Goal: Task Accomplishment & Management: Use online tool/utility

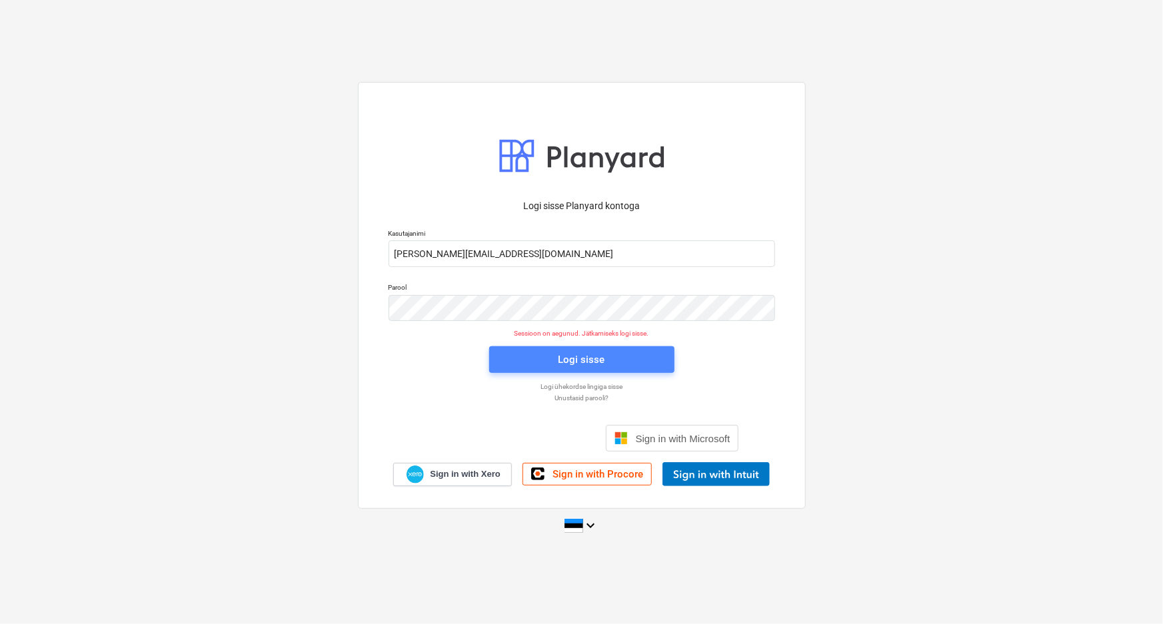
click at [571, 356] on div "Logi sisse" at bounding box center [581, 359] width 47 height 17
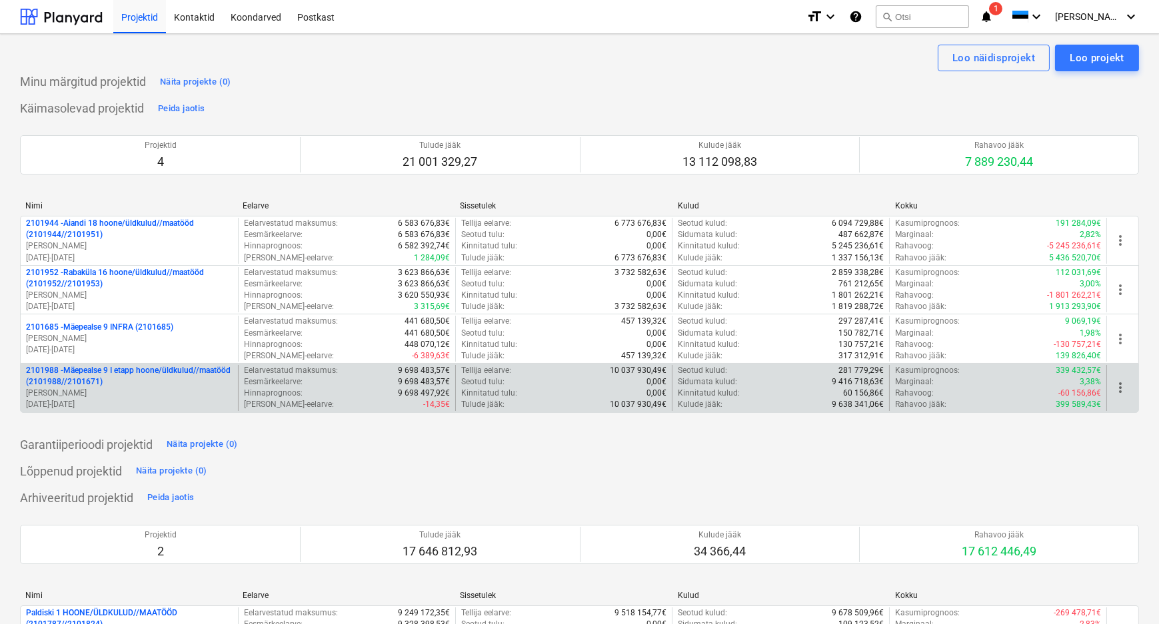
click at [64, 378] on p "2101988 - Mäepealse 9 I etapp hoone/üldkulud//maatööd (2101988//2101671)" at bounding box center [129, 376] width 207 height 23
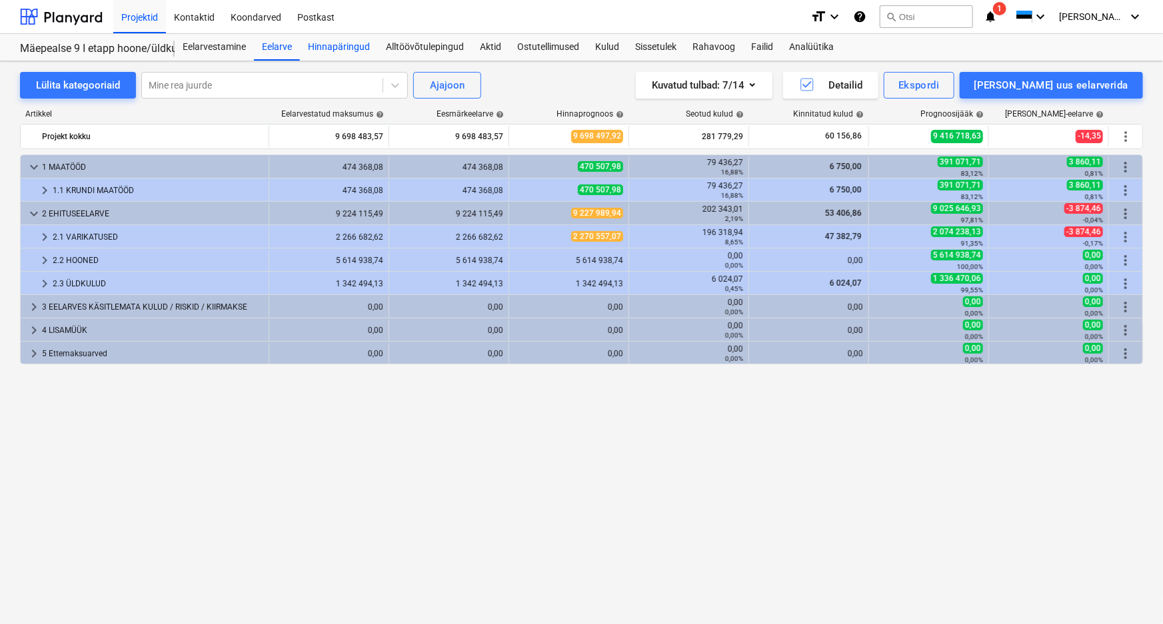
click at [345, 48] on div "Hinnapäringud" at bounding box center [339, 47] width 78 height 27
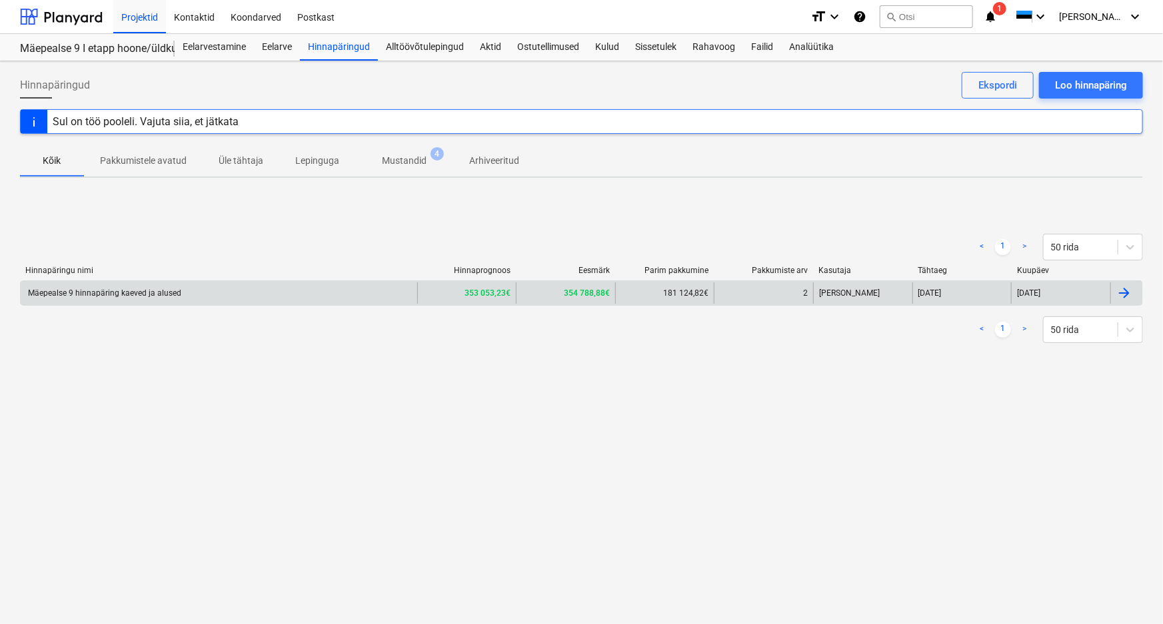
click at [134, 295] on div "Mäepealse 9 hinnapäring kaeved ja alused" at bounding box center [103, 293] width 155 height 9
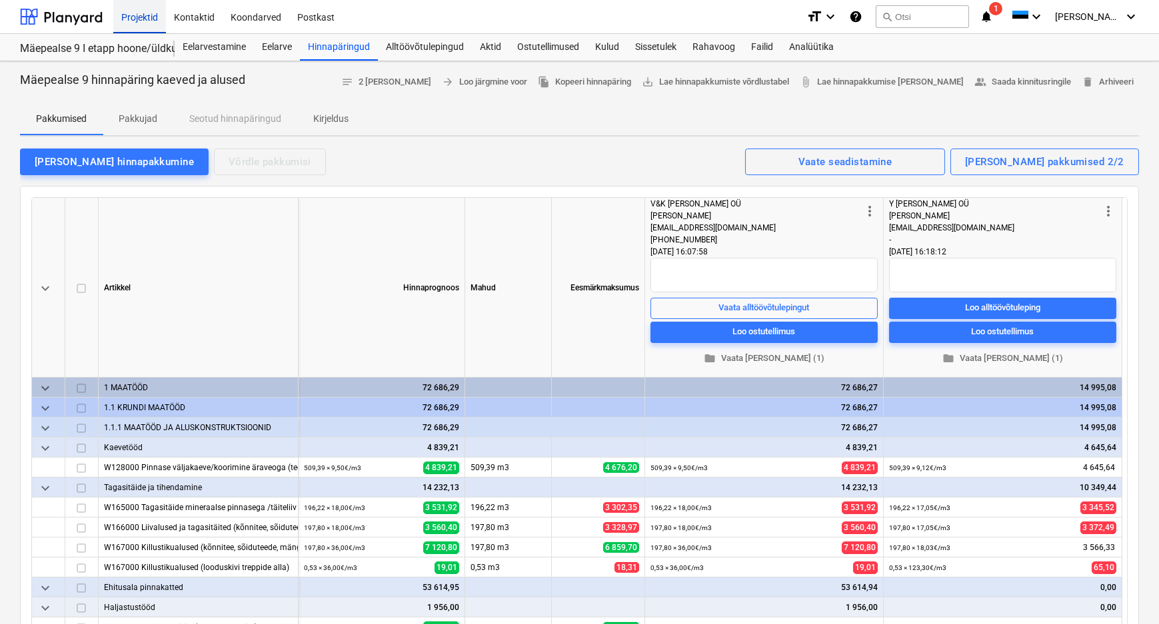
click at [143, 15] on div "Projektid" at bounding box center [139, 16] width 53 height 34
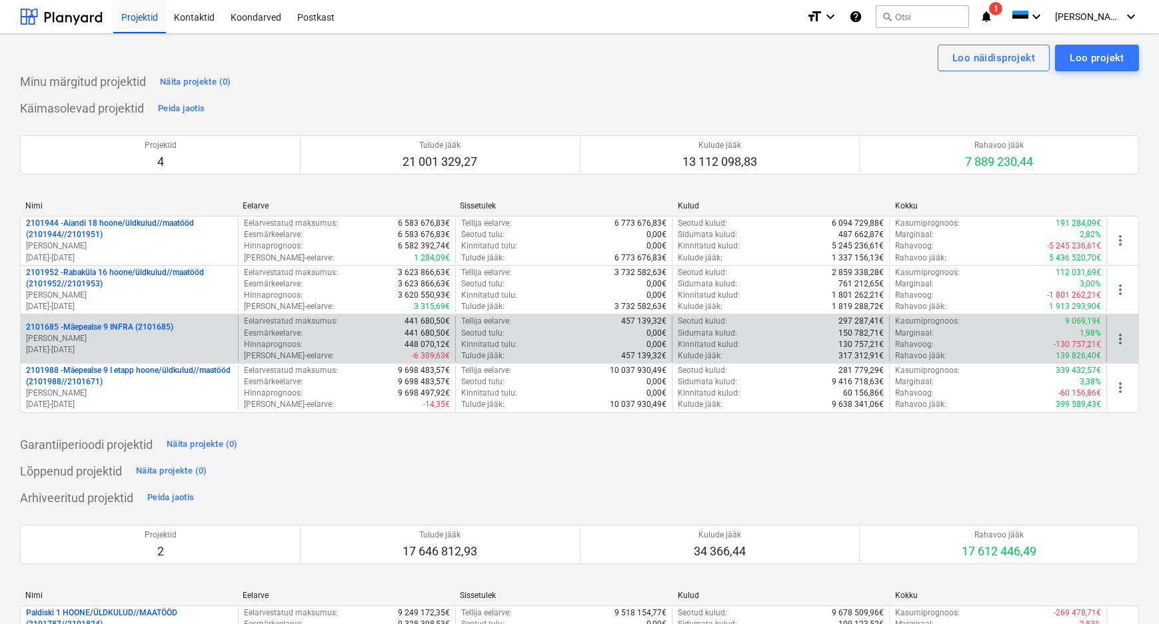
click at [85, 343] on p "[PERSON_NAME]" at bounding box center [129, 338] width 207 height 11
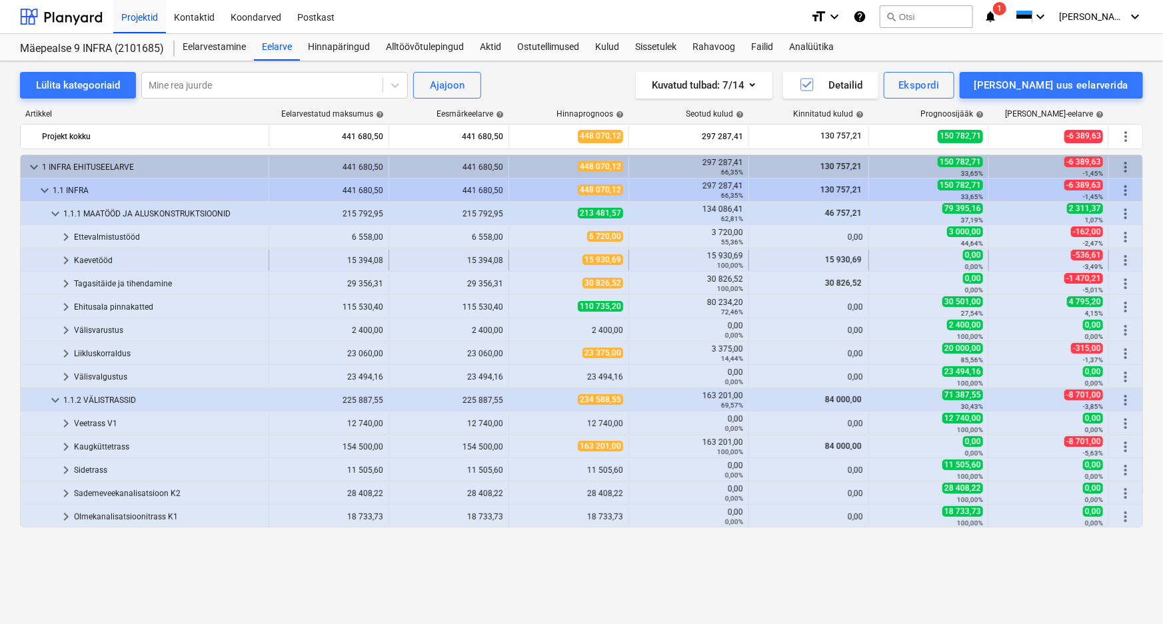
click at [63, 258] on span "keyboard_arrow_right" at bounding box center [66, 261] width 16 height 16
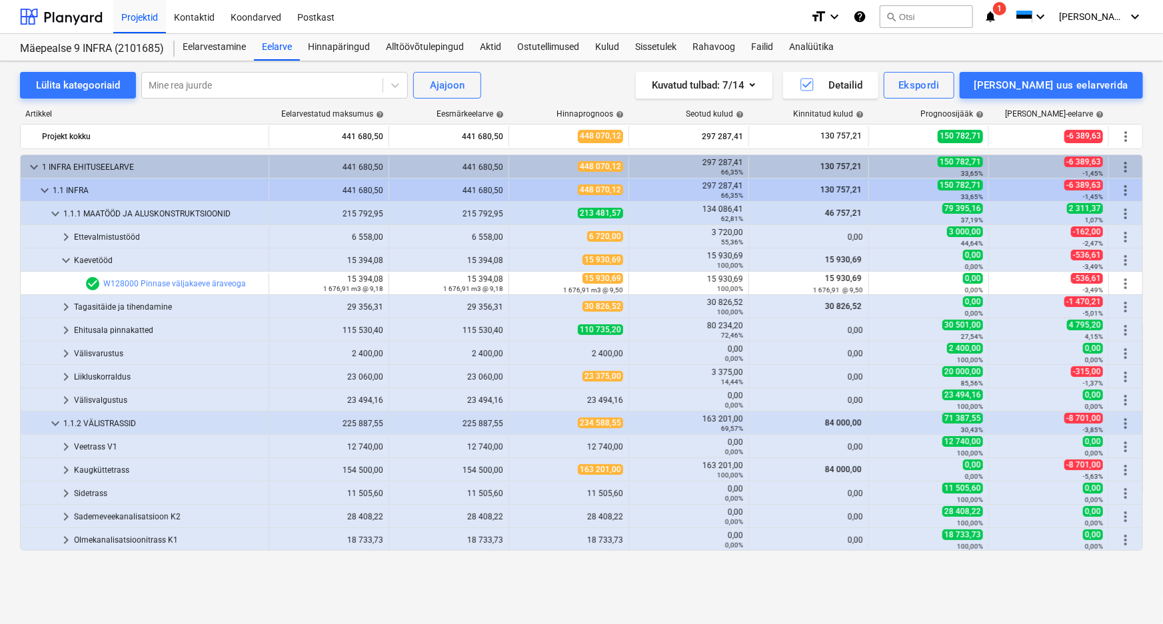
click at [63, 258] on span "keyboard_arrow_down" at bounding box center [66, 261] width 16 height 16
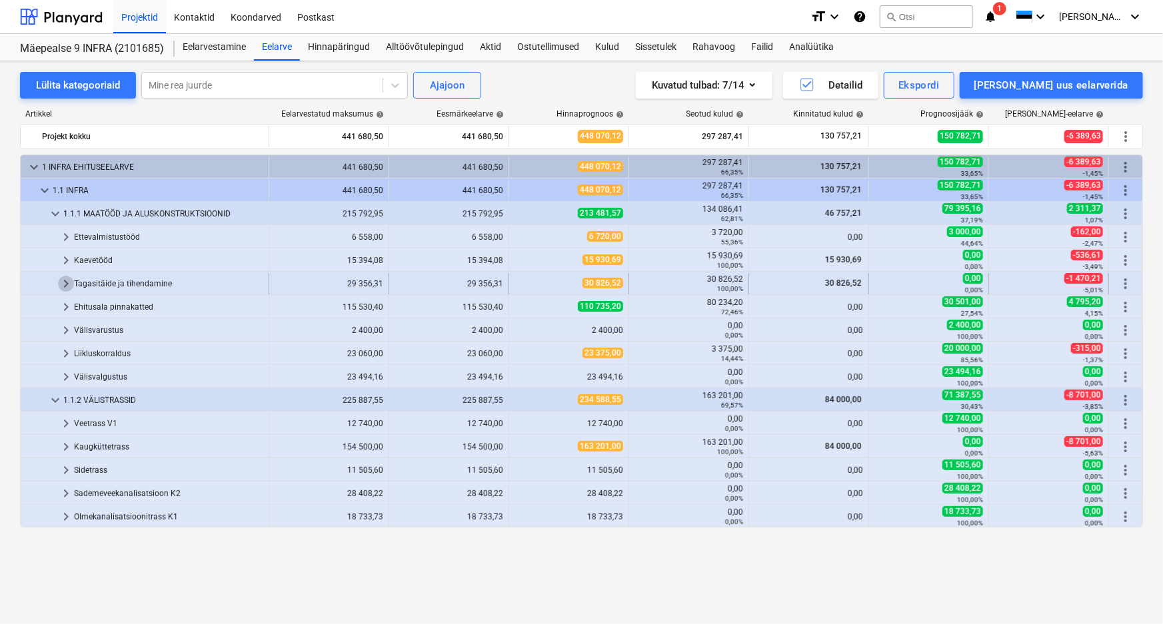
click at [66, 285] on span "keyboard_arrow_right" at bounding box center [66, 284] width 16 height 16
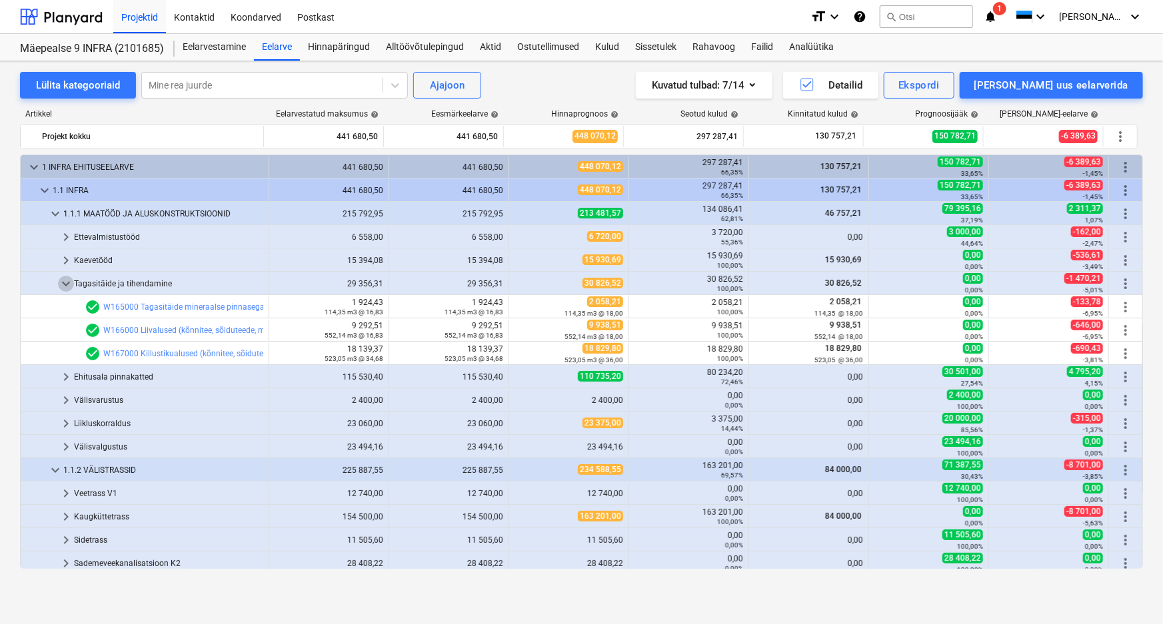
click at [66, 285] on span "keyboard_arrow_down" at bounding box center [66, 284] width 16 height 16
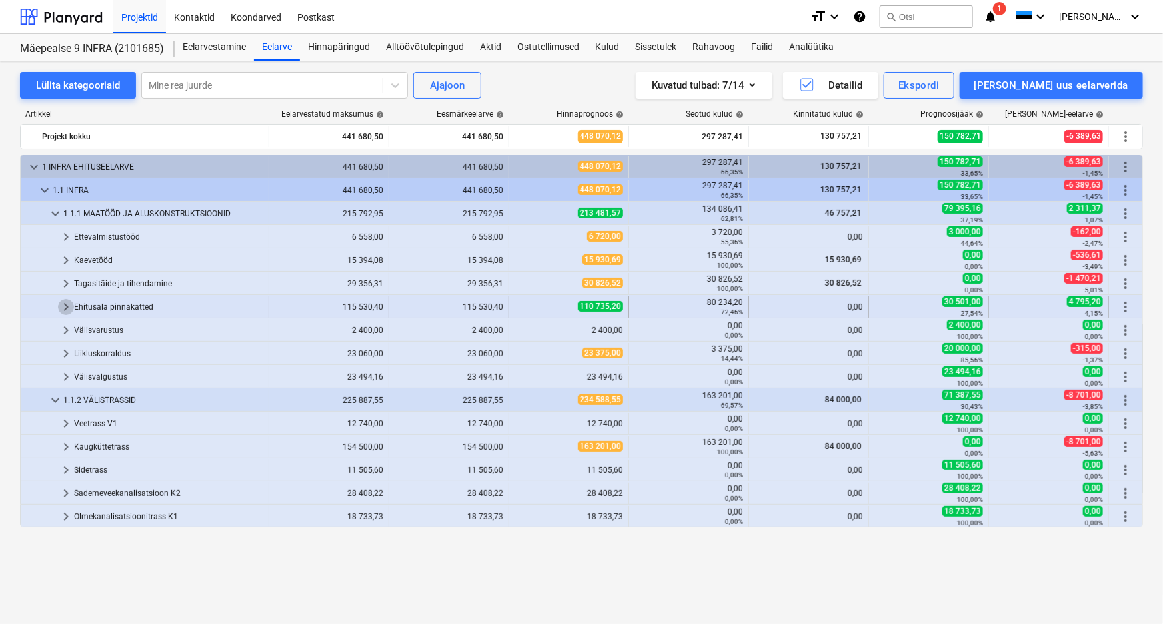
click at [67, 306] on span "keyboard_arrow_right" at bounding box center [66, 307] width 16 height 16
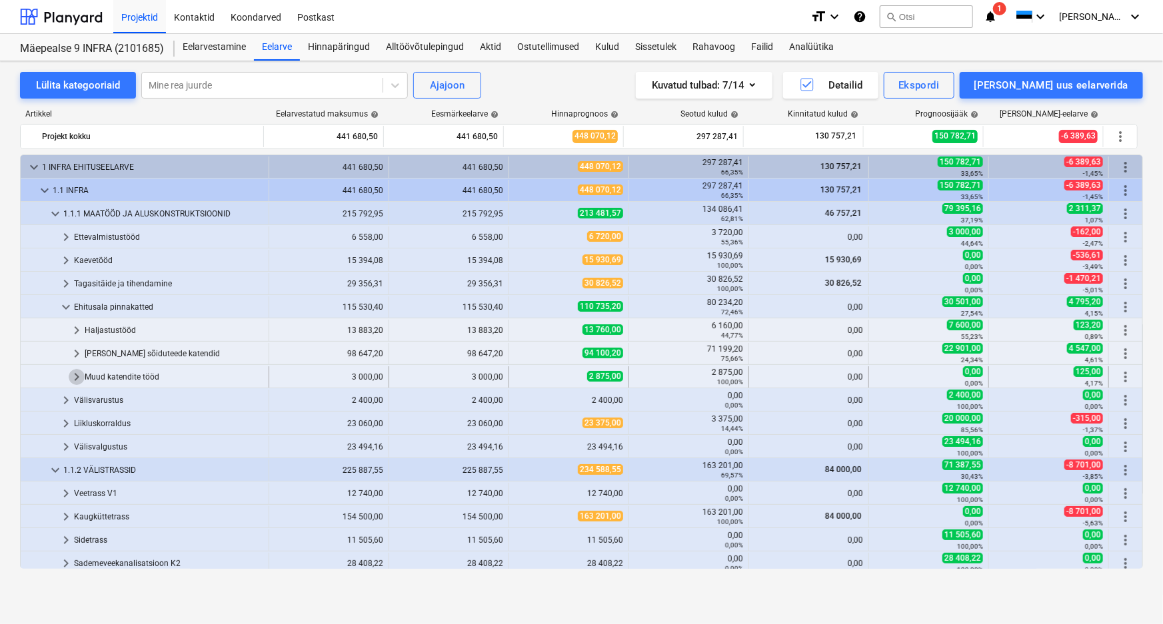
click at [79, 377] on span "keyboard_arrow_right" at bounding box center [77, 377] width 16 height 16
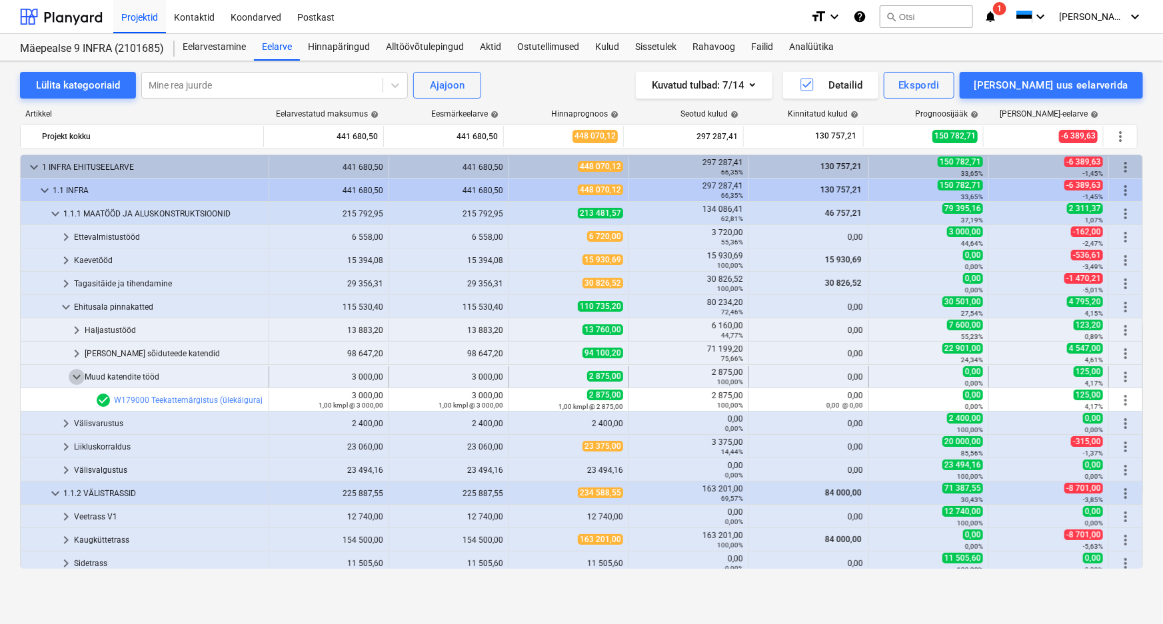
click at [79, 377] on span "keyboard_arrow_down" at bounding box center [77, 377] width 16 height 16
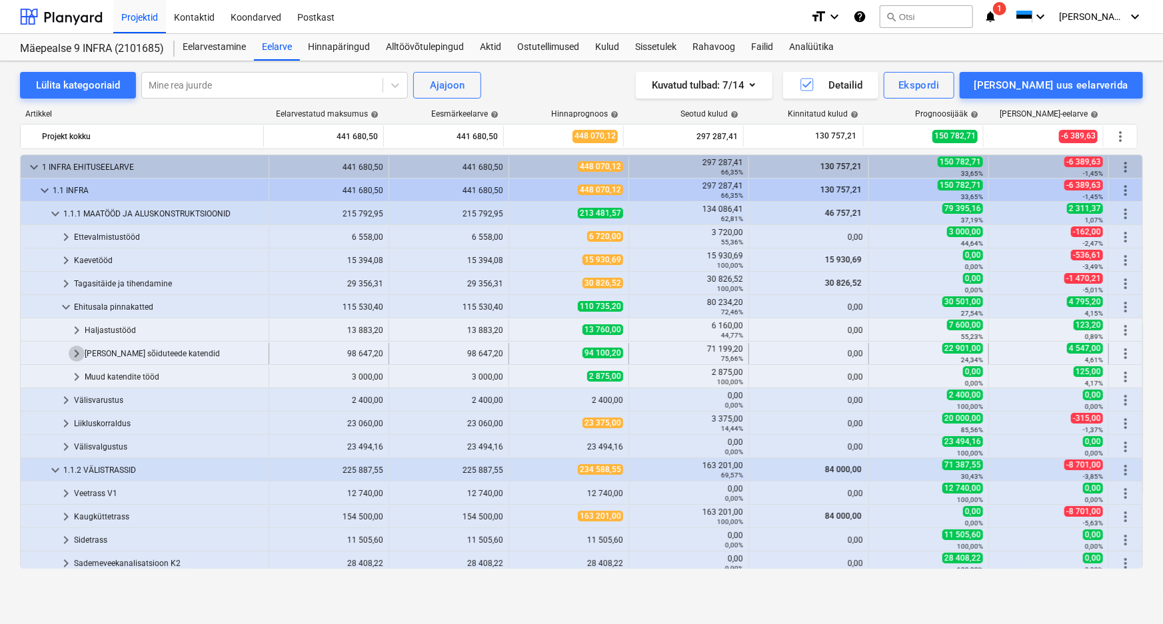
click at [73, 349] on span "keyboard_arrow_right" at bounding box center [77, 354] width 16 height 16
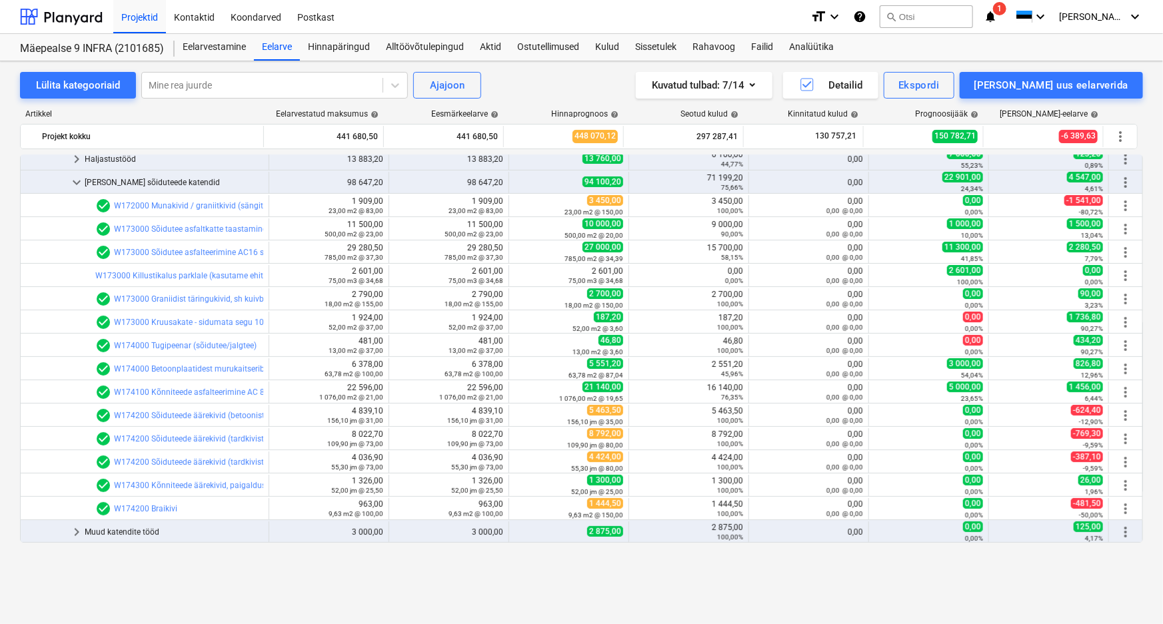
scroll to position [121, 0]
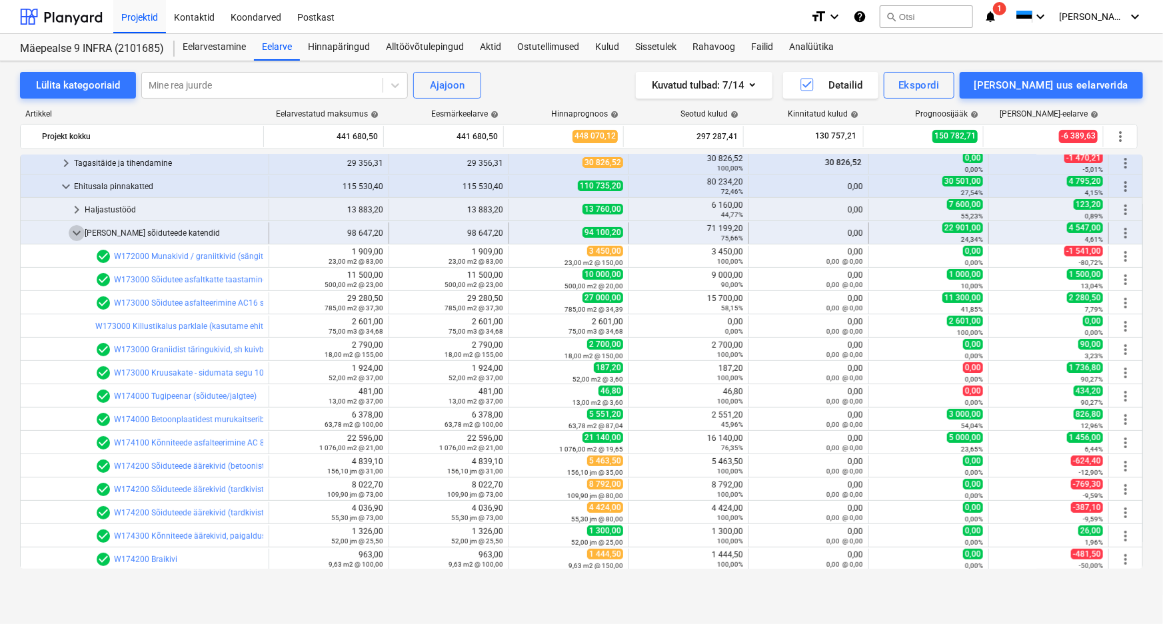
click at [77, 237] on span "keyboard_arrow_down" at bounding box center [77, 233] width 16 height 16
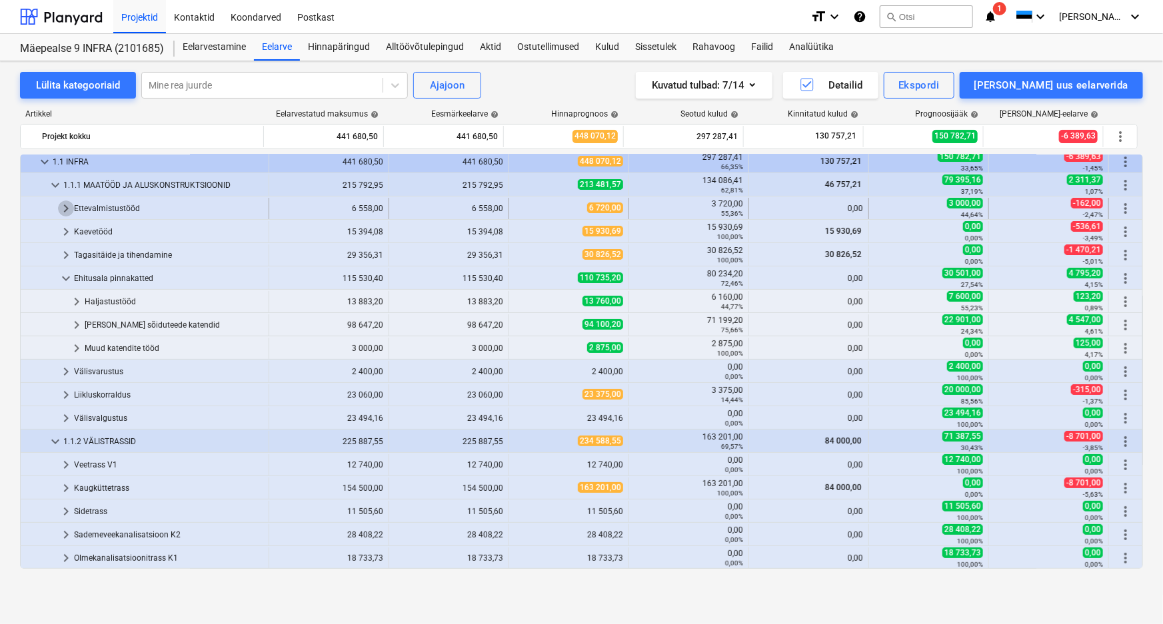
click at [69, 209] on span "keyboard_arrow_right" at bounding box center [66, 209] width 16 height 16
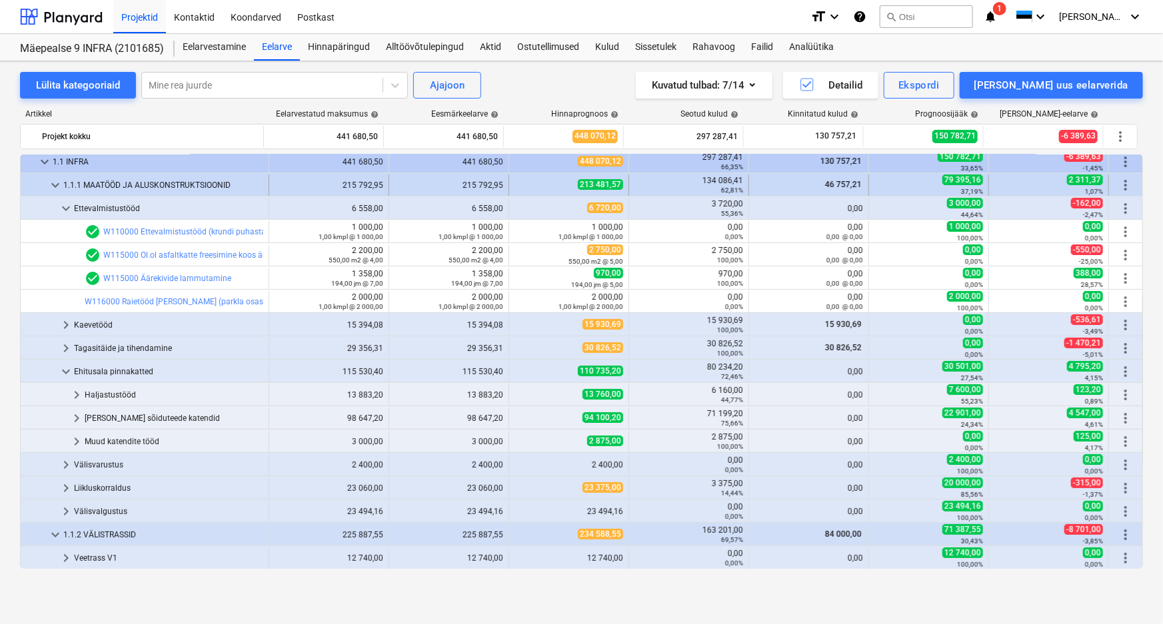
click at [51, 183] on span "keyboard_arrow_down" at bounding box center [55, 185] width 16 height 16
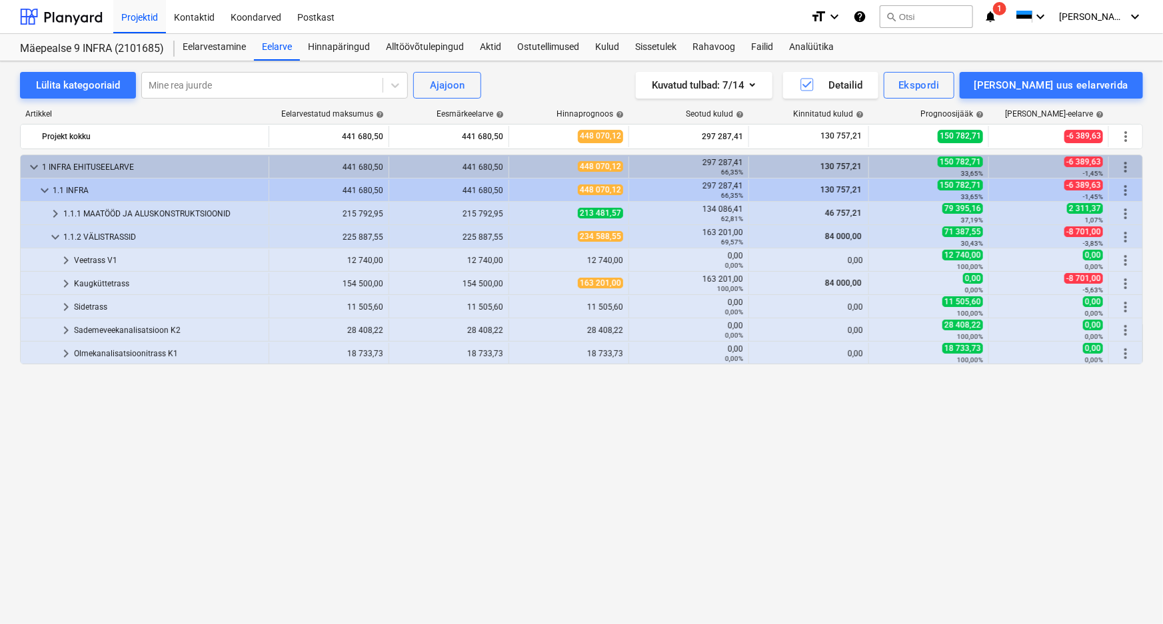
scroll to position [0, 0]
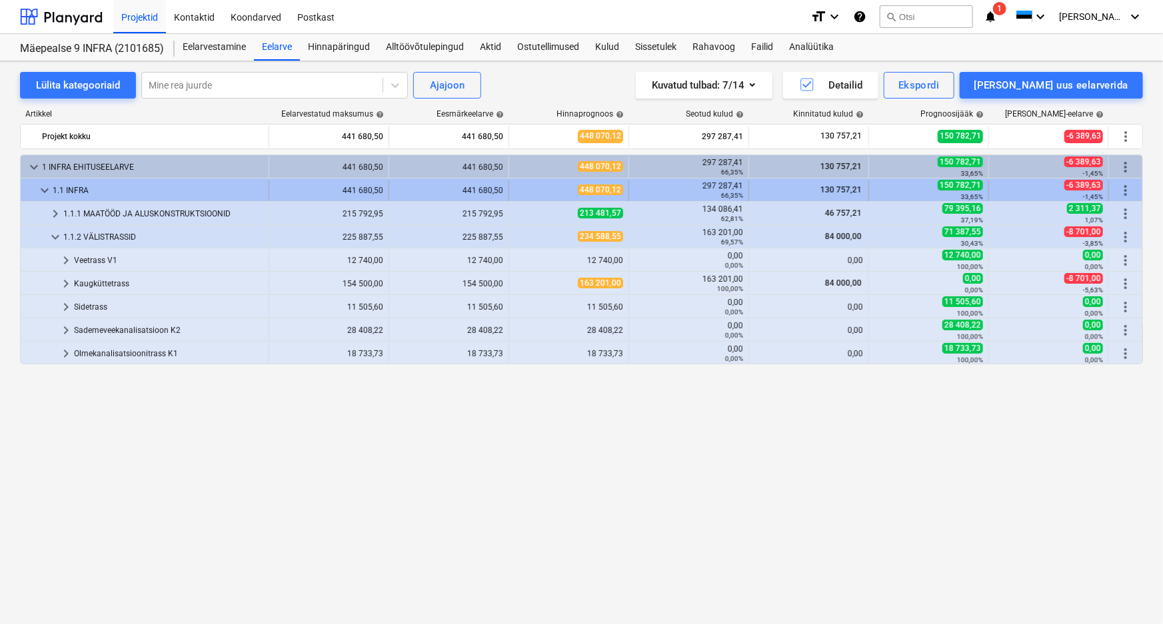
click at [45, 191] on span "keyboard_arrow_down" at bounding box center [45, 191] width 16 height 16
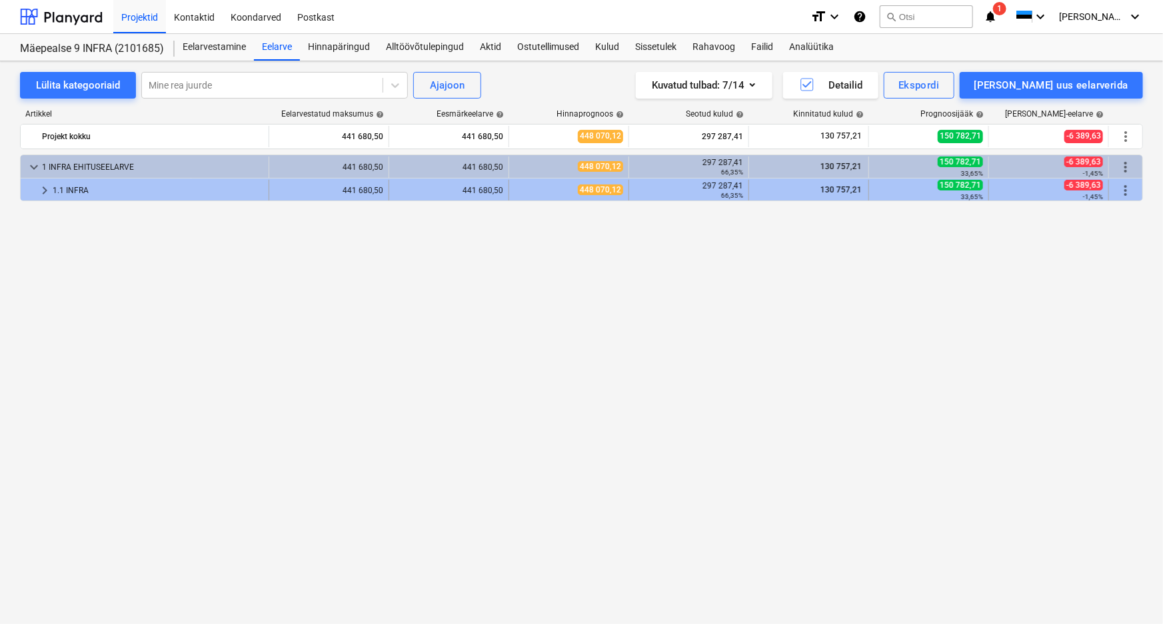
click at [45, 194] on span "keyboard_arrow_right" at bounding box center [45, 191] width 16 height 16
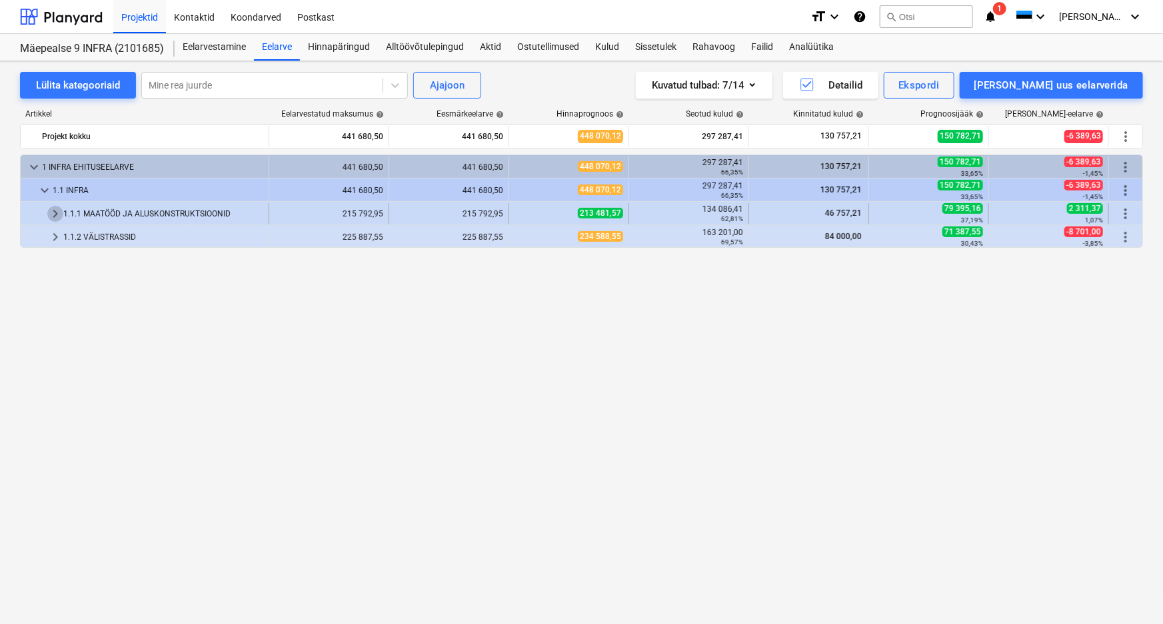
click at [51, 215] on span "keyboard_arrow_right" at bounding box center [55, 214] width 16 height 16
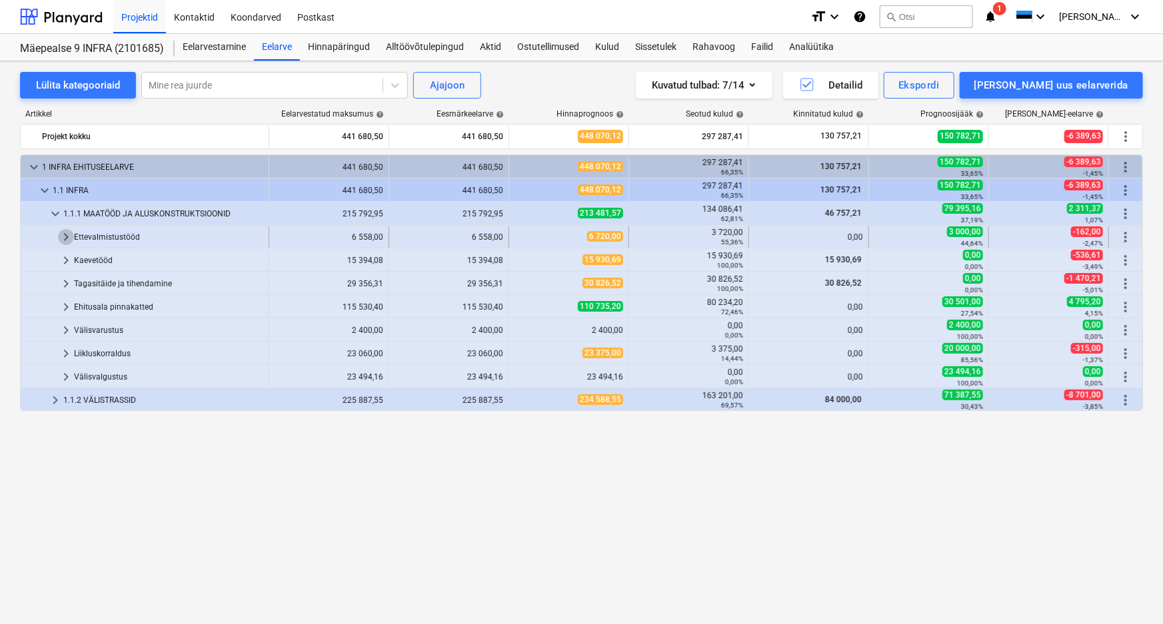
click at [67, 233] on span "keyboard_arrow_right" at bounding box center [66, 237] width 16 height 16
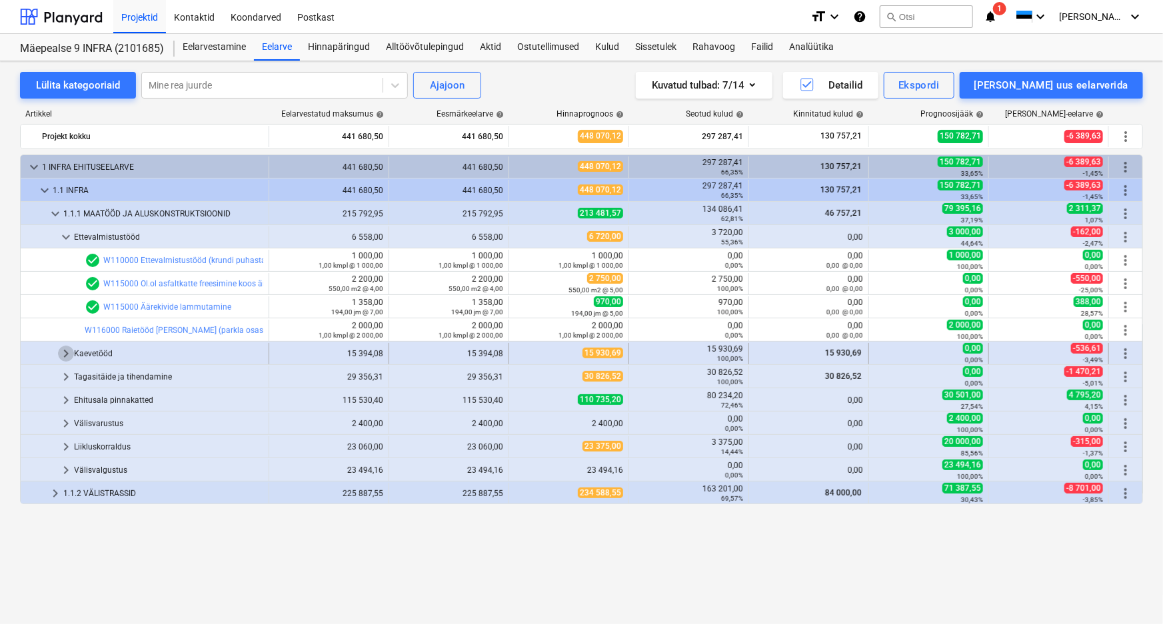
click at [67, 353] on span "keyboard_arrow_right" at bounding box center [66, 354] width 16 height 16
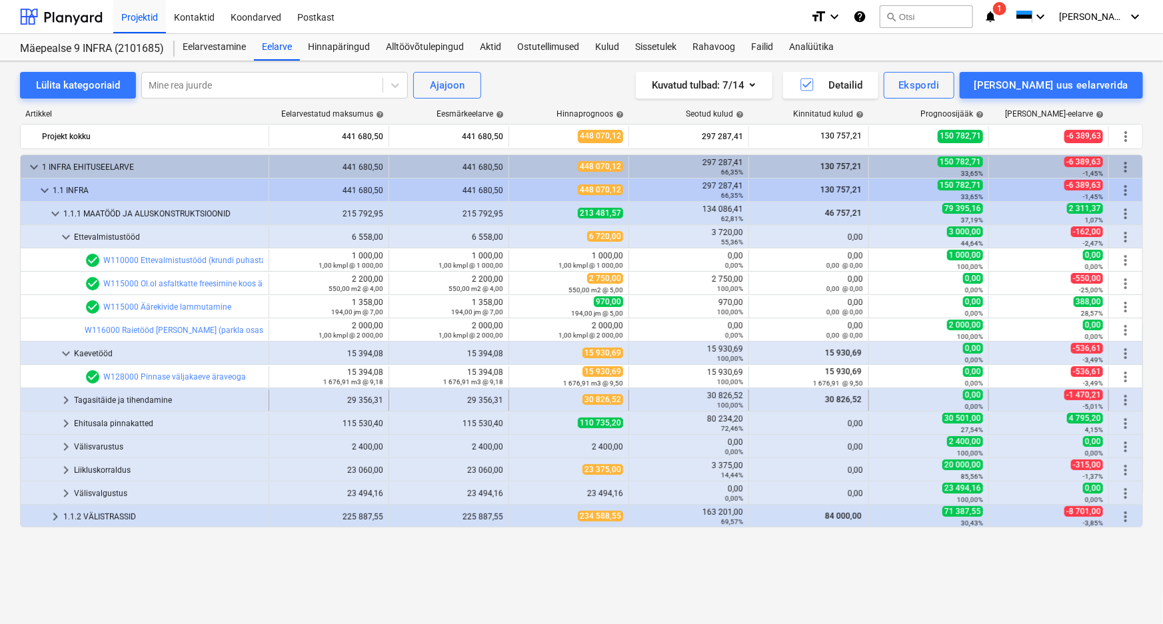
click at [67, 399] on span "keyboard_arrow_right" at bounding box center [66, 401] width 16 height 16
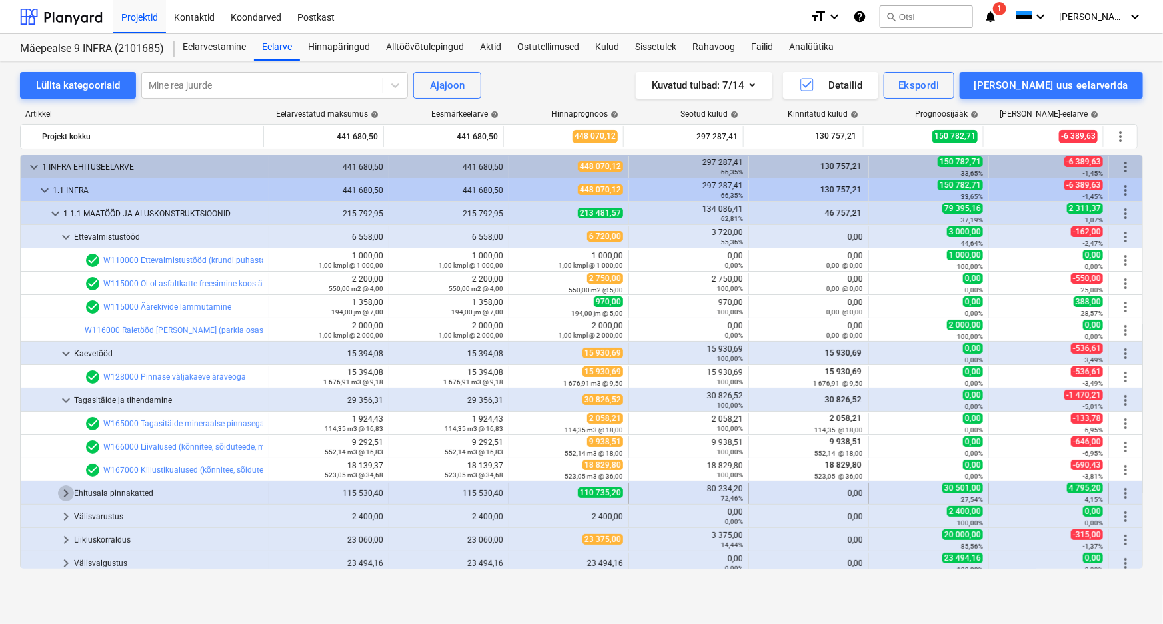
click at [65, 492] on span "keyboard_arrow_right" at bounding box center [66, 494] width 16 height 16
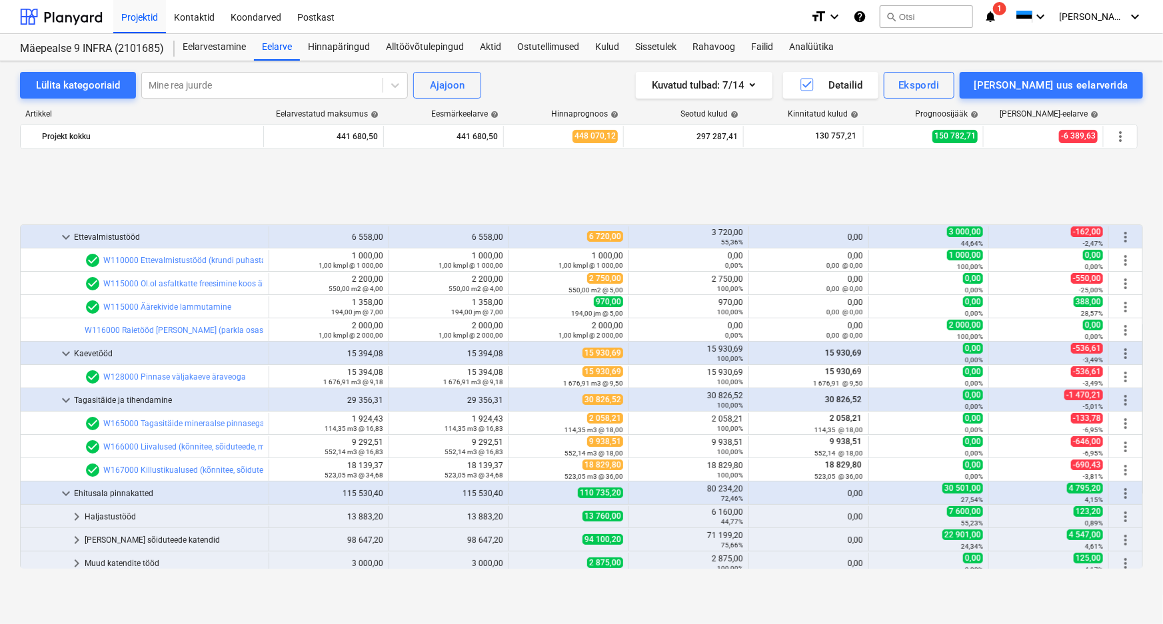
scroll to position [99, 0]
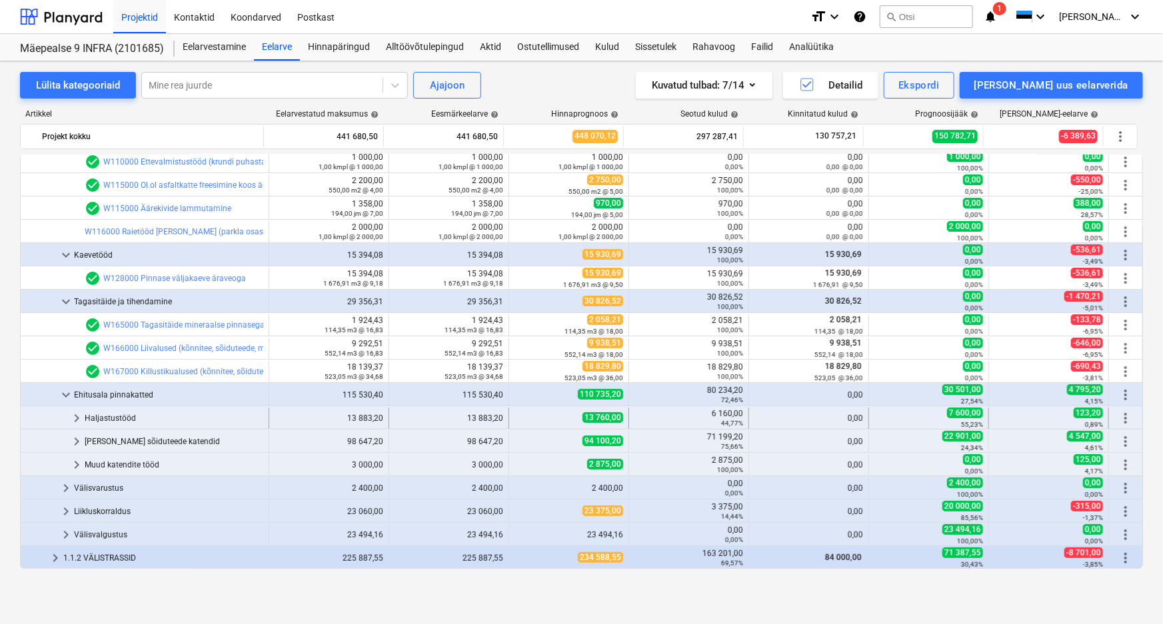
click at [79, 417] on span "keyboard_arrow_right" at bounding box center [77, 419] width 16 height 16
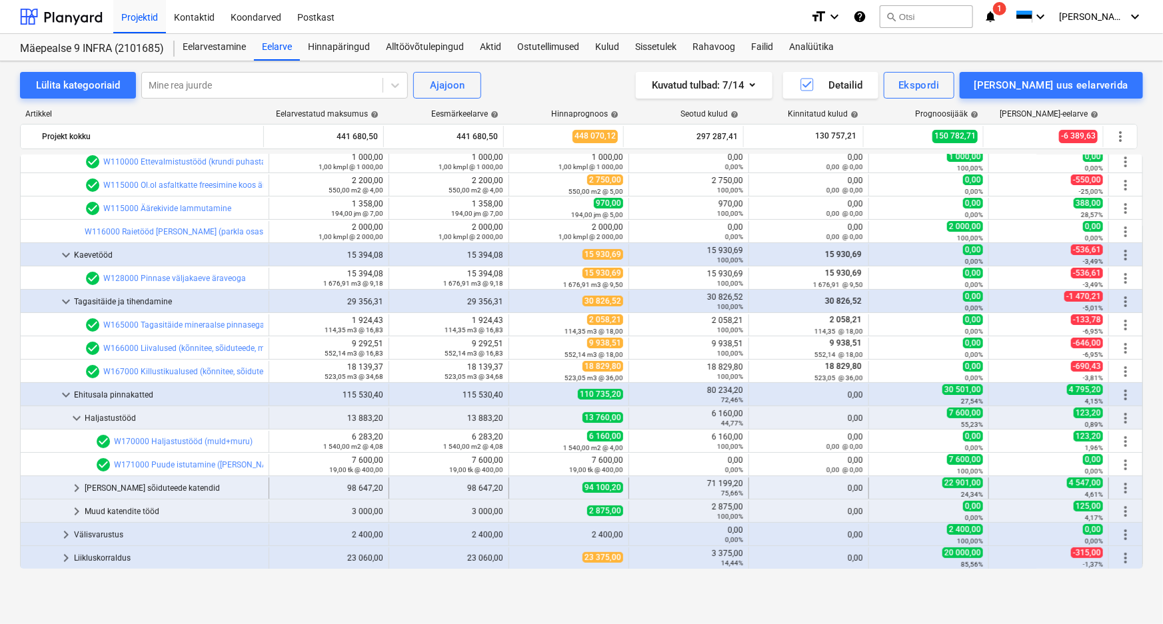
click at [73, 487] on span "keyboard_arrow_right" at bounding box center [77, 489] width 16 height 16
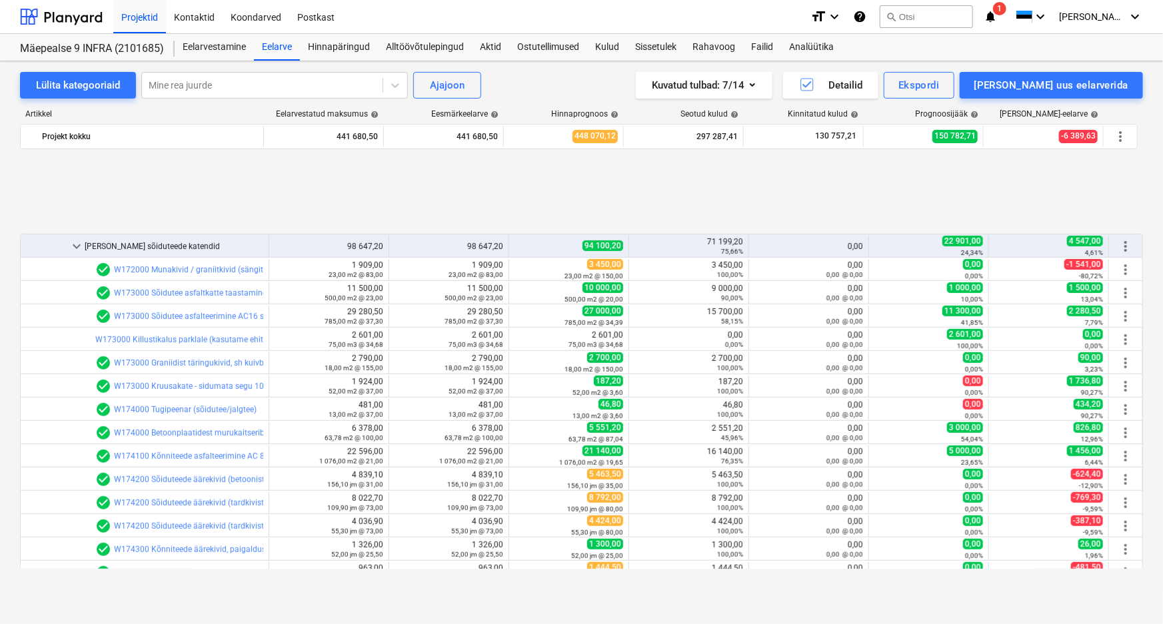
scroll to position [462, 0]
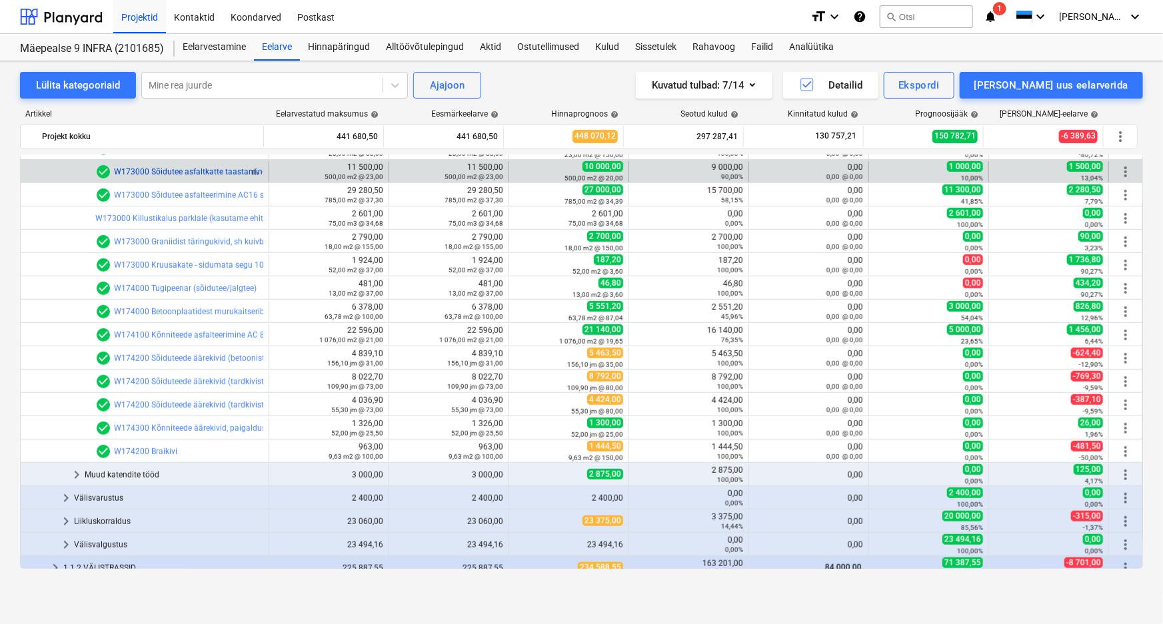
click at [178, 168] on link "W173000 Sõidutee asfaltkatte taastamine AC16 surf 5cm" at bounding box center [218, 171] width 209 height 9
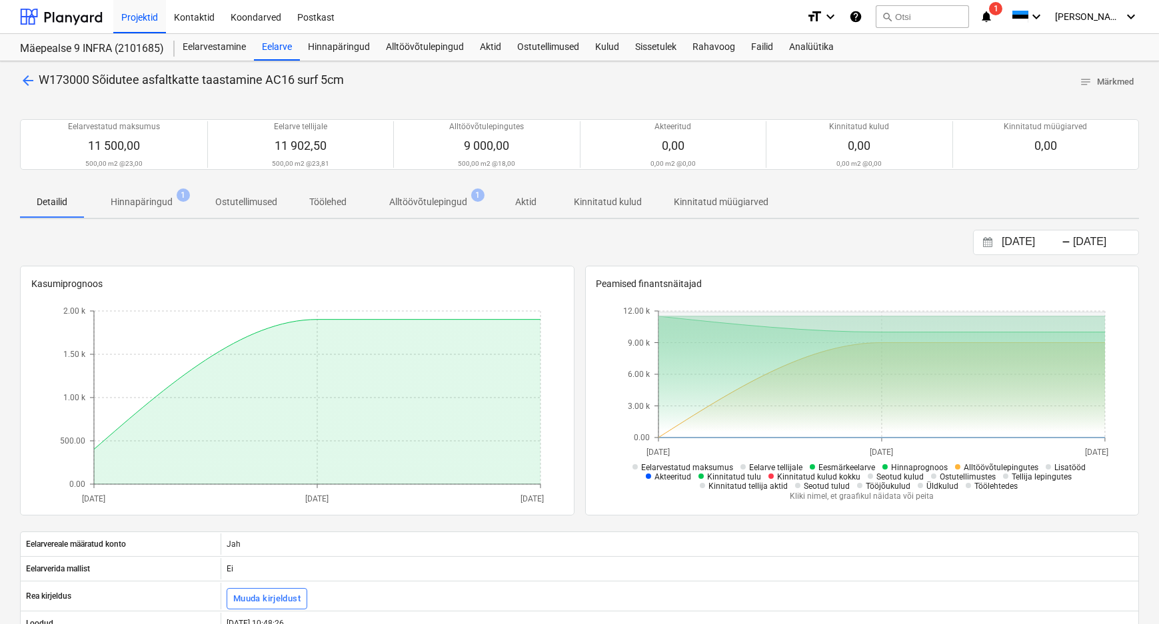
click at [24, 76] on span "arrow_back" at bounding box center [28, 81] width 16 height 16
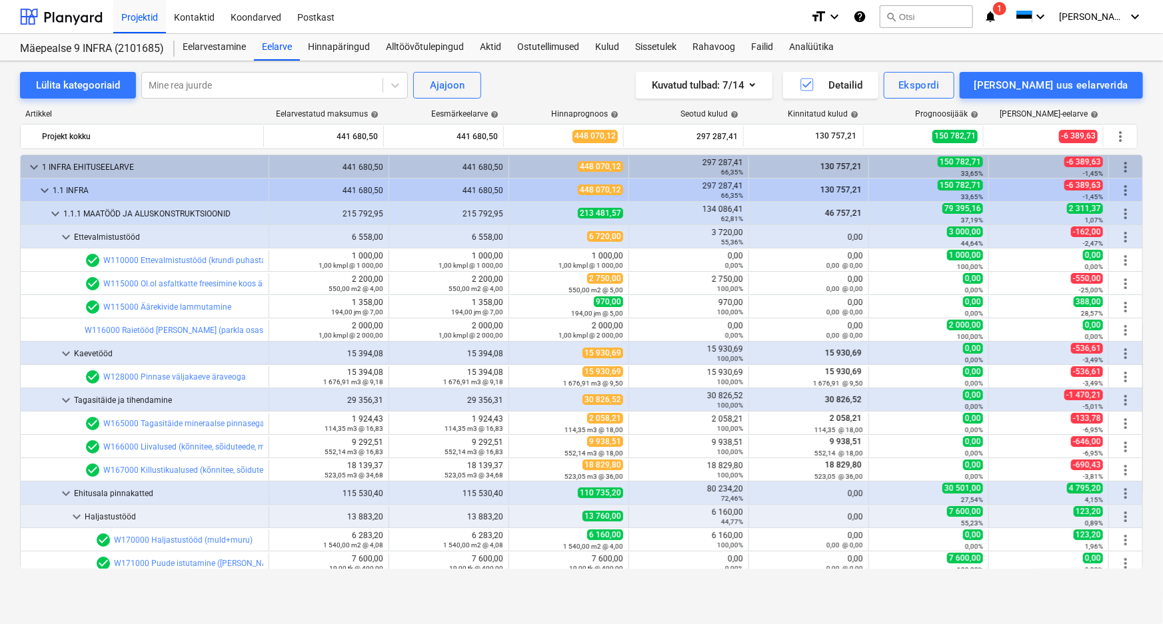
scroll to position [462, 0]
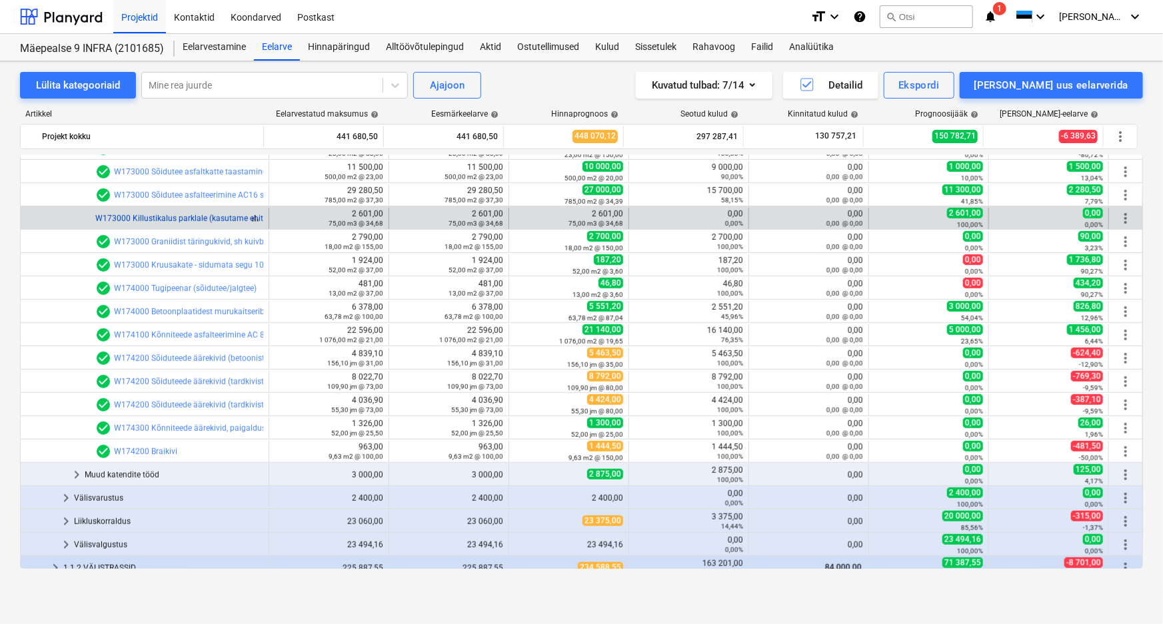
click at [159, 217] on link "W173000 Killustikalus parklale (kasutame ehitustööde ajal)" at bounding box center [202, 218] width 215 height 9
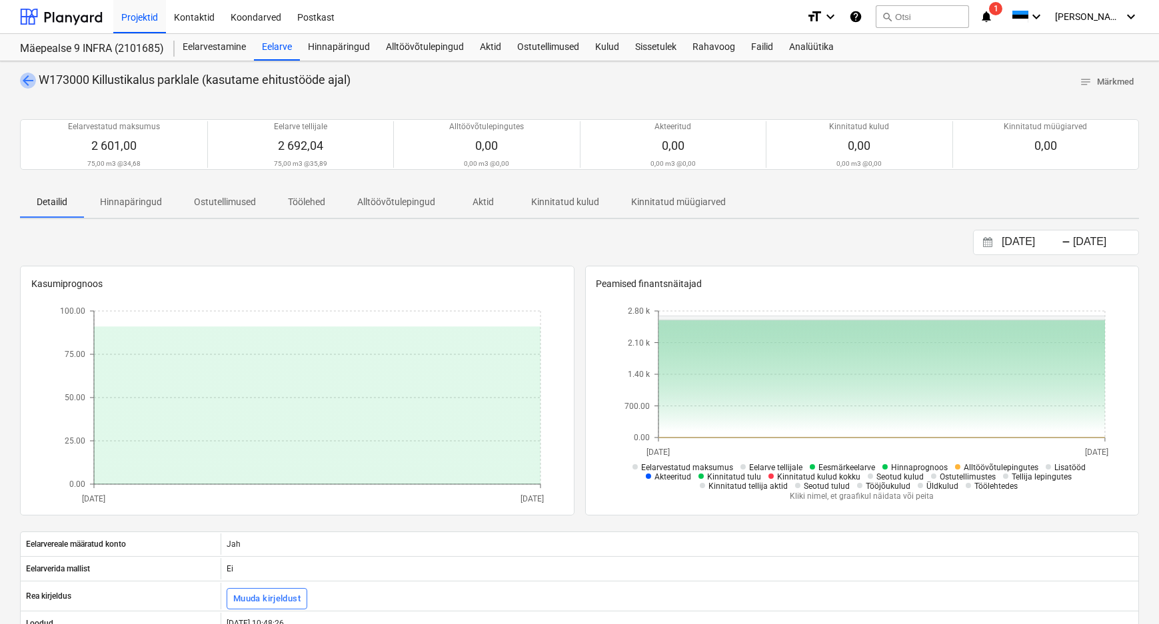
click at [31, 81] on span "arrow_back" at bounding box center [28, 81] width 16 height 16
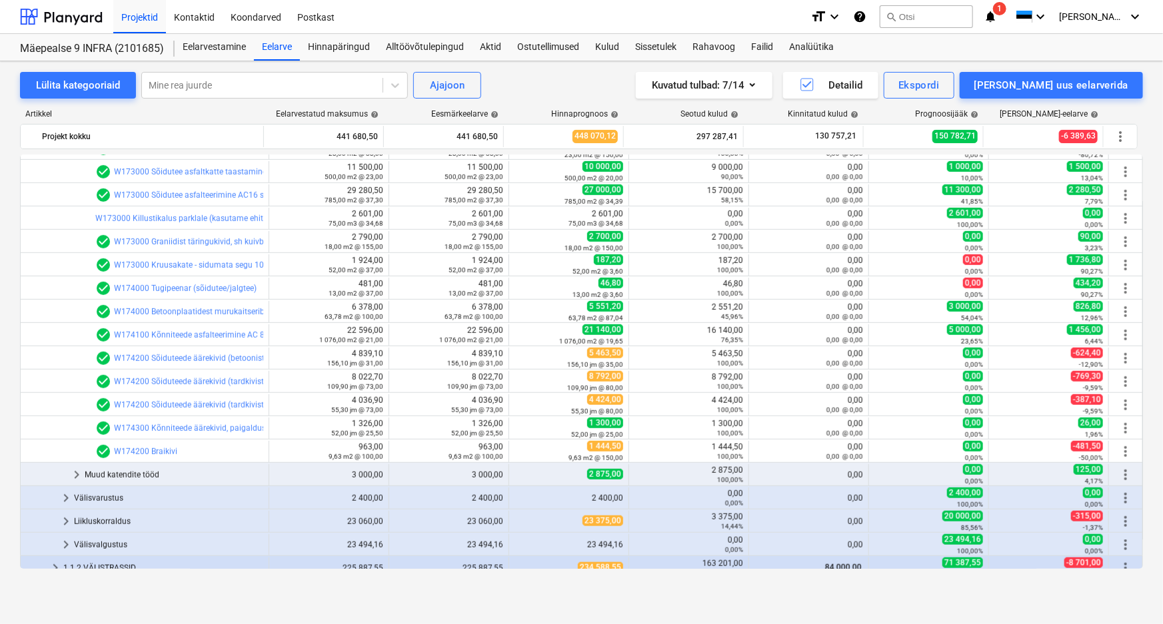
scroll to position [472, 0]
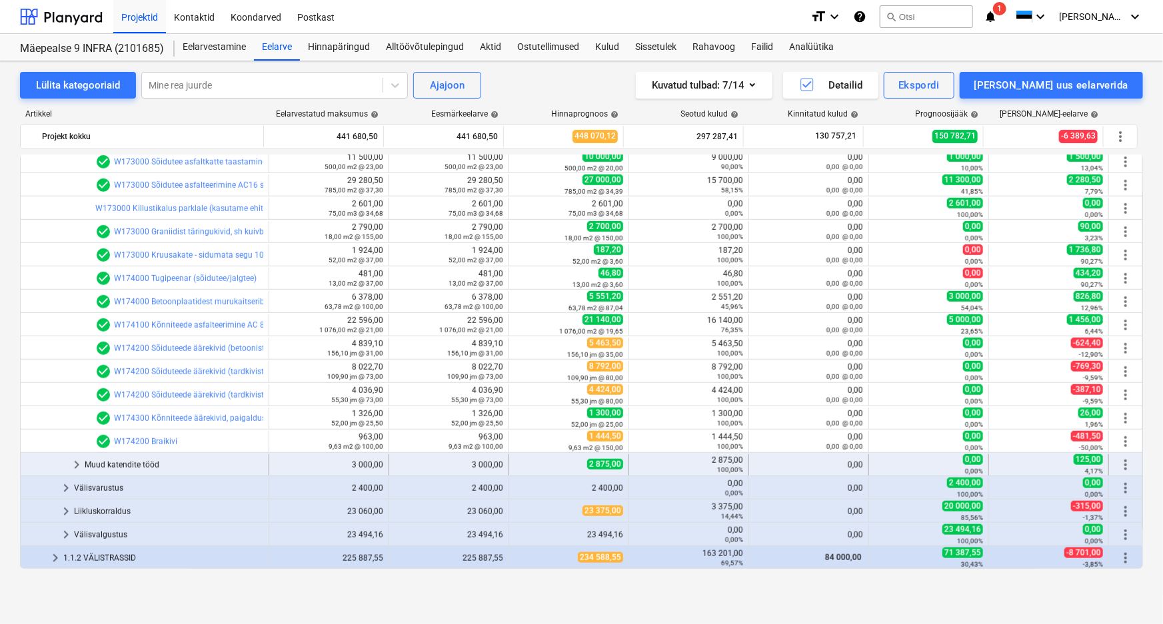
click at [76, 463] on span "keyboard_arrow_right" at bounding box center [77, 465] width 16 height 16
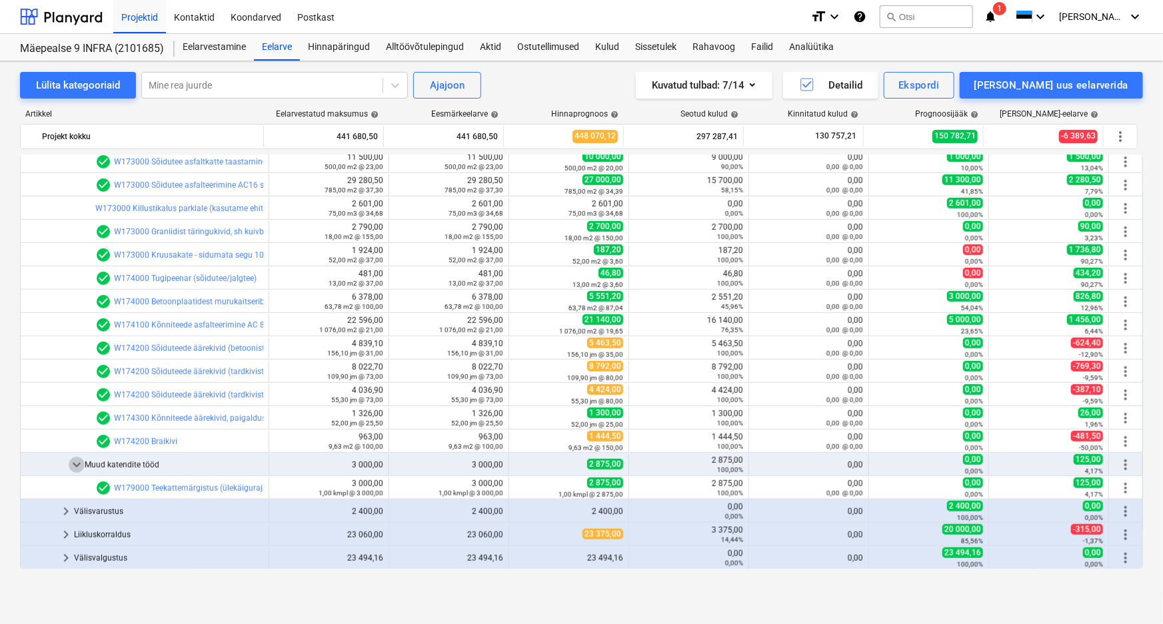
click at [76, 463] on span "keyboard_arrow_down" at bounding box center [77, 465] width 16 height 16
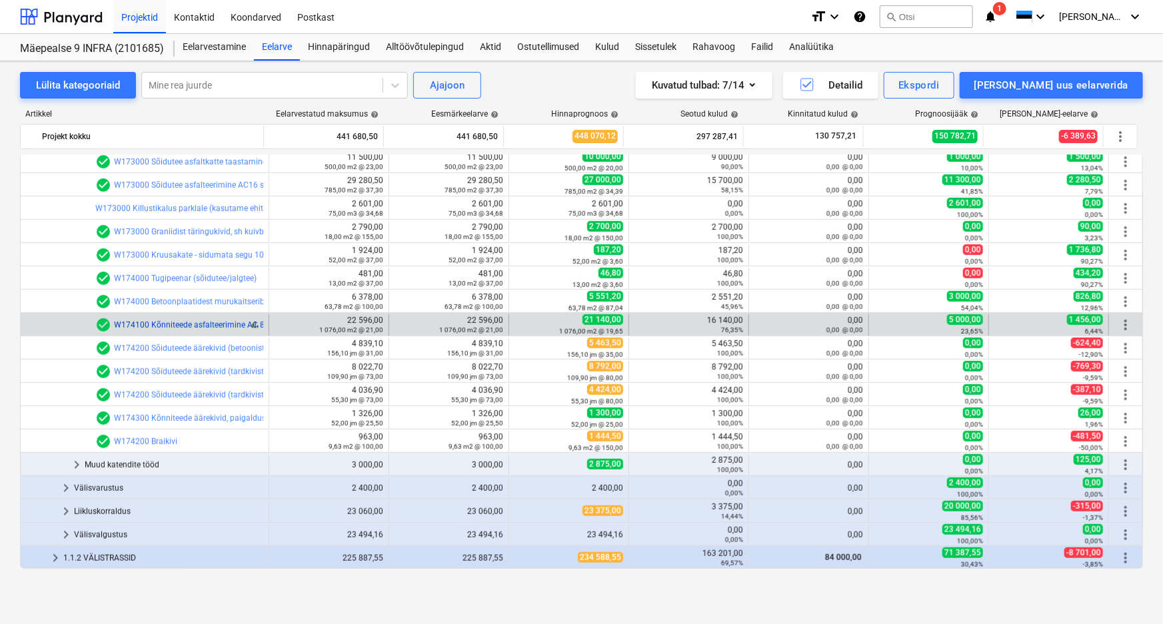
click at [178, 322] on link "W174100 Kõnniteede asfalteerimine AC 8 surf 5cm" at bounding box center [206, 325] width 185 height 9
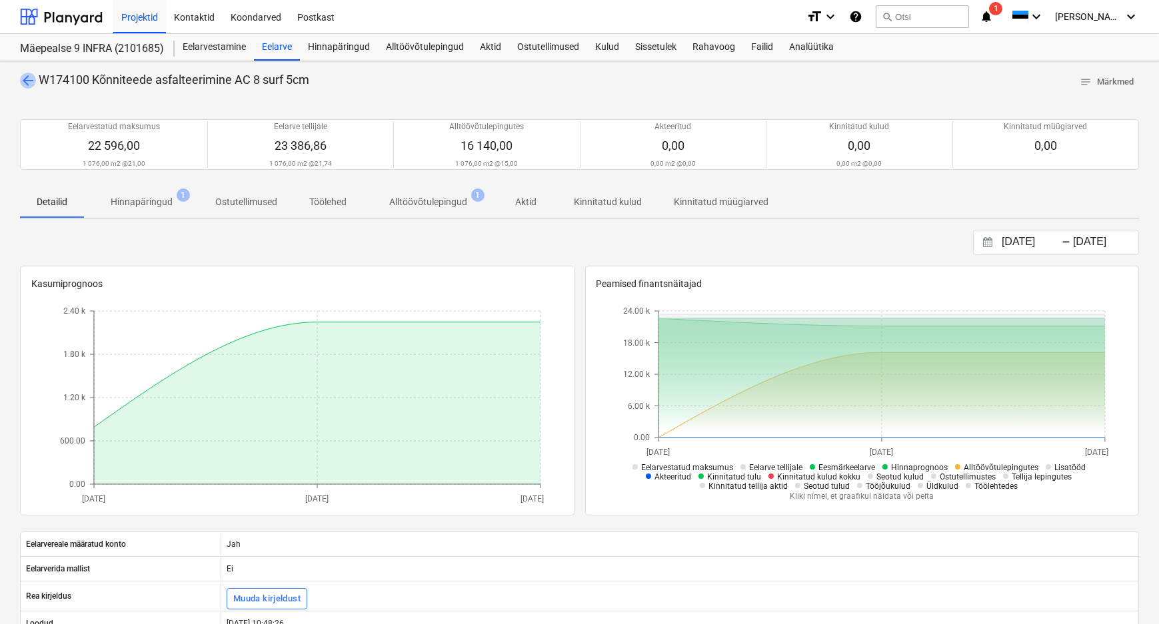
click at [24, 78] on span "arrow_back" at bounding box center [28, 81] width 16 height 16
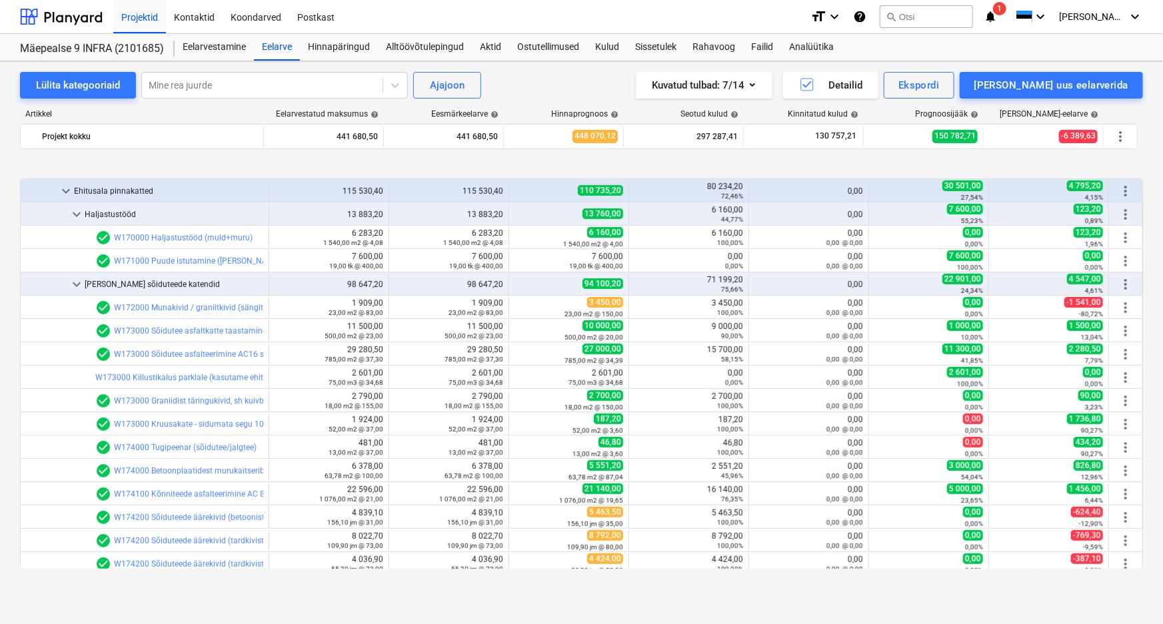
scroll to position [363, 0]
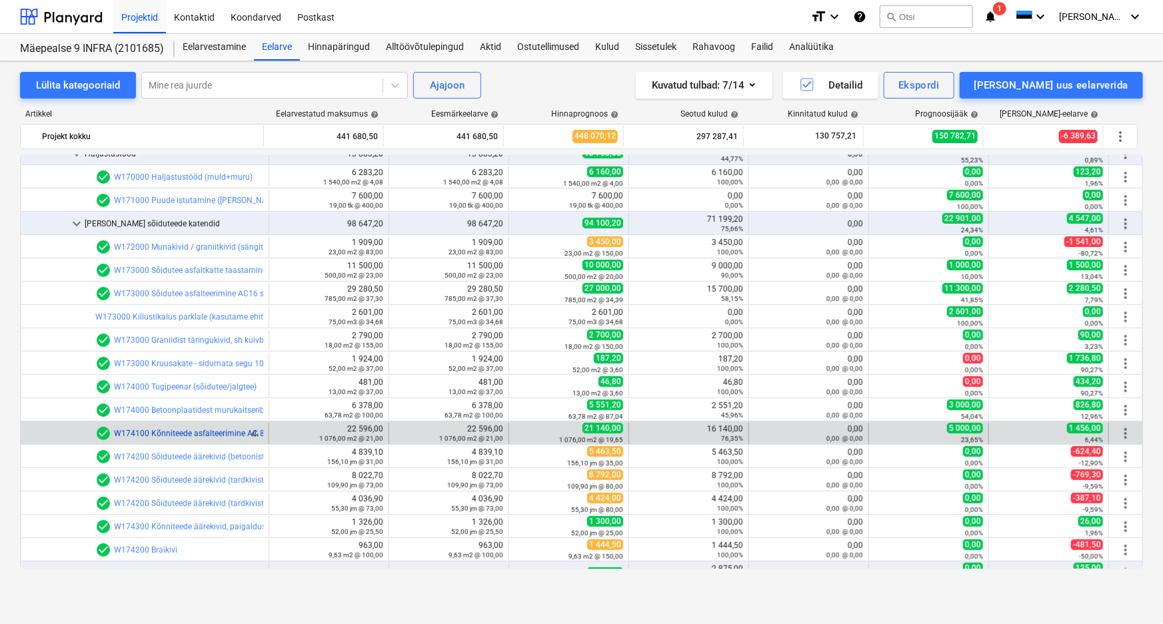
click at [184, 430] on link "W174100 Kõnniteede asfalteerimine AC 8 surf 5cm" at bounding box center [206, 433] width 185 height 9
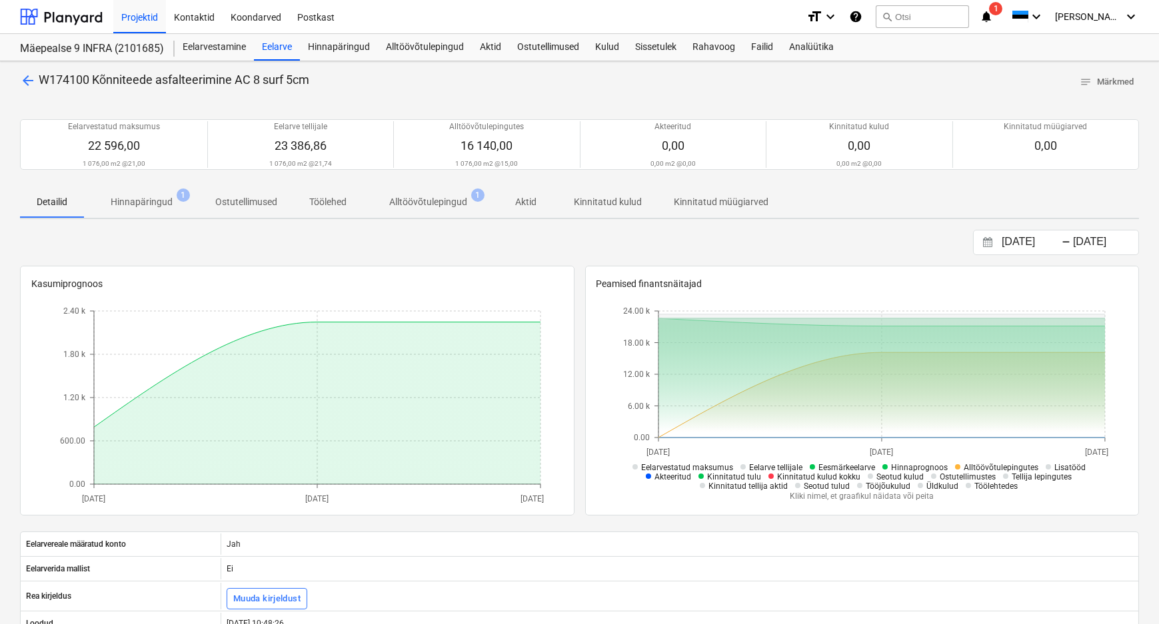
click at [29, 75] on span "arrow_back" at bounding box center [28, 81] width 16 height 16
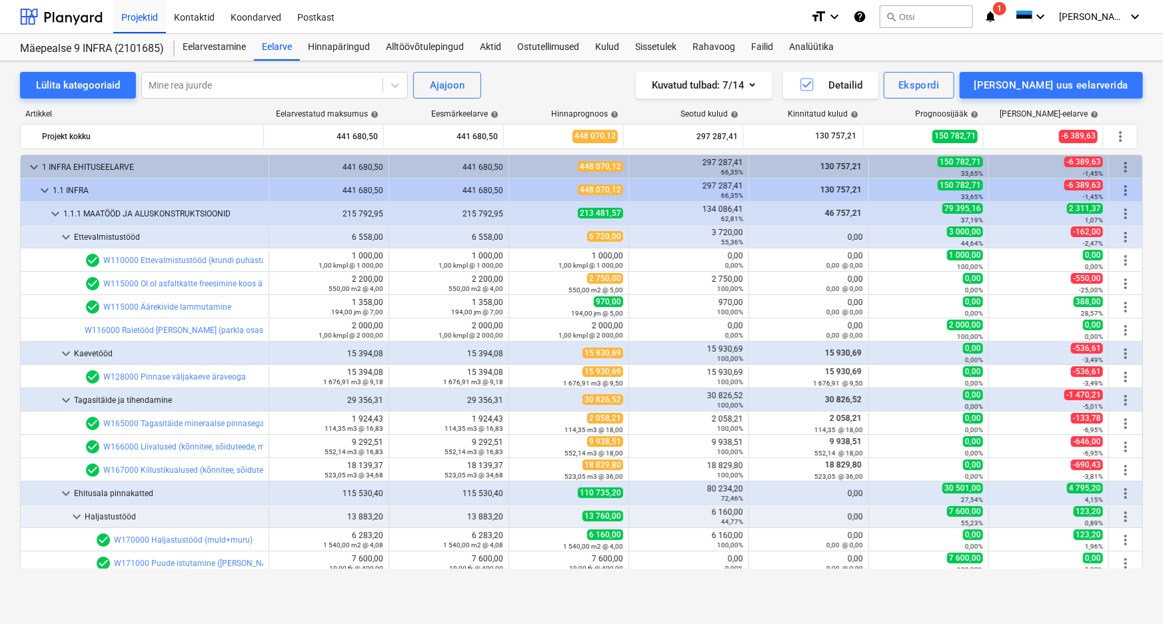
scroll to position [363, 0]
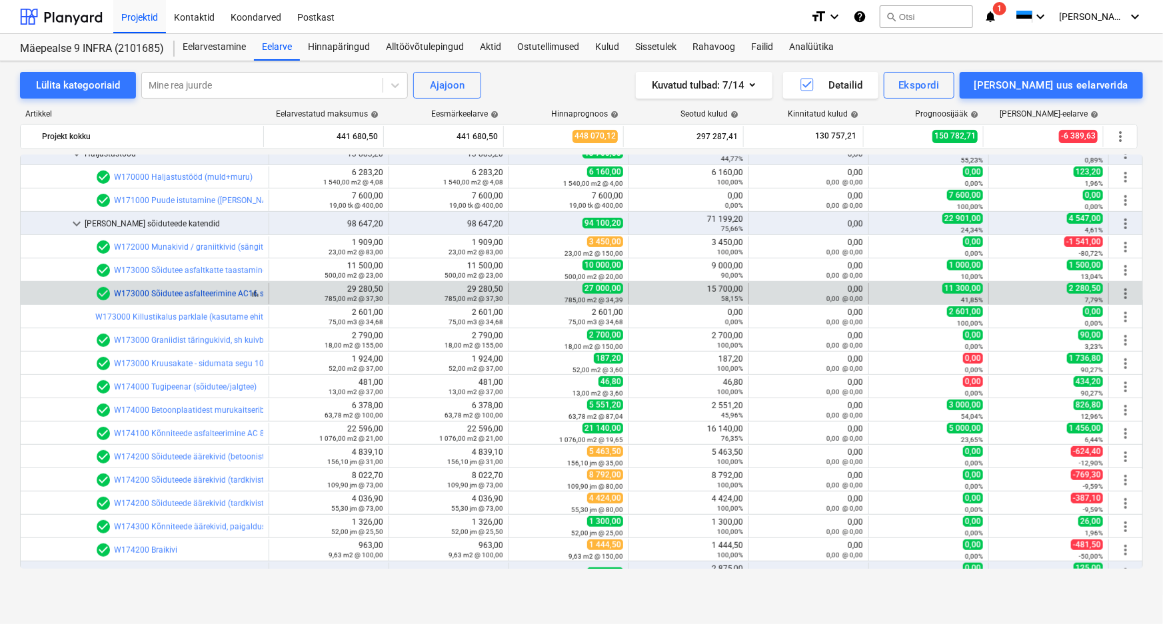
click at [220, 291] on link "W173000 Sõidutee asfalteerimine AC16 surf 6cm + AC 20 base 6cm" at bounding box center [237, 293] width 246 height 9
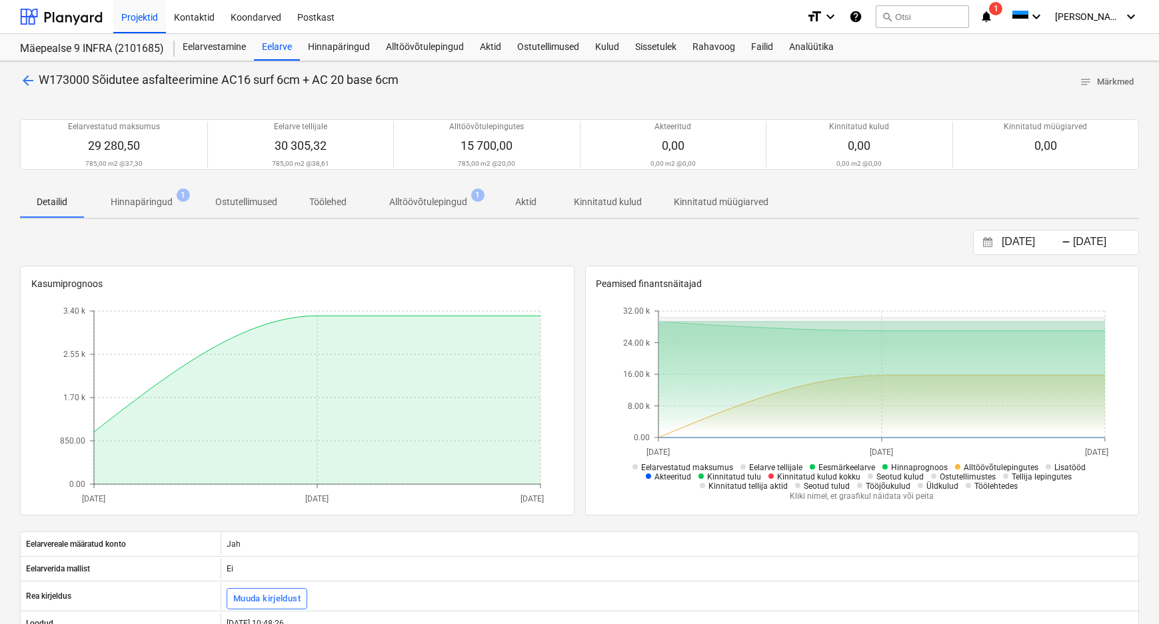
click at [22, 79] on span "arrow_back" at bounding box center [28, 81] width 16 height 16
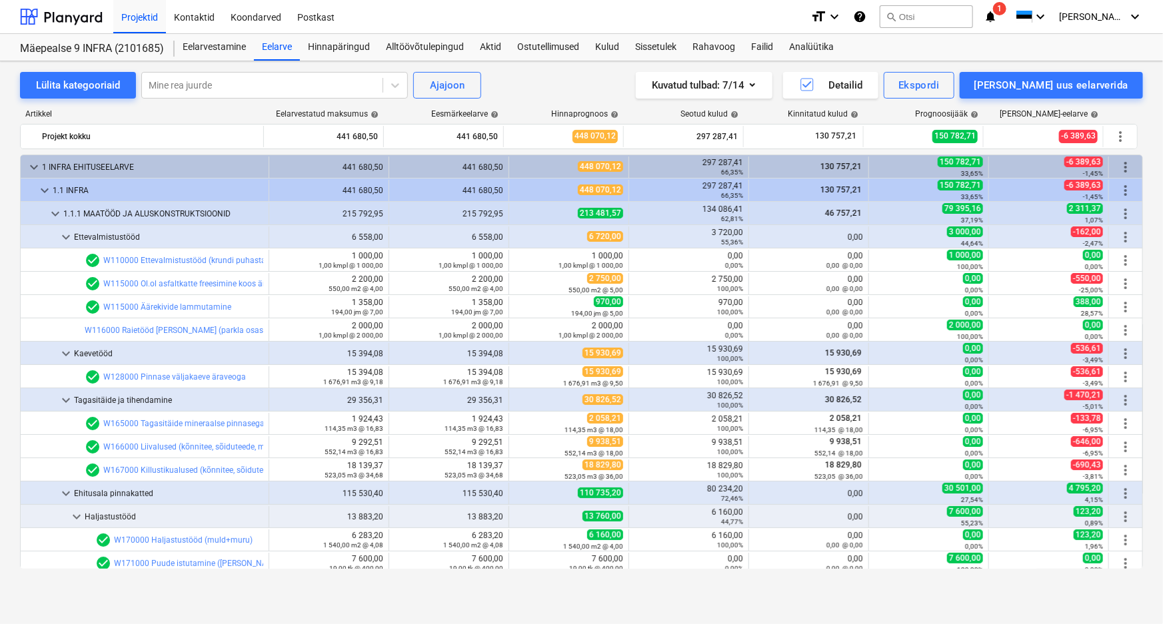
scroll to position [363, 0]
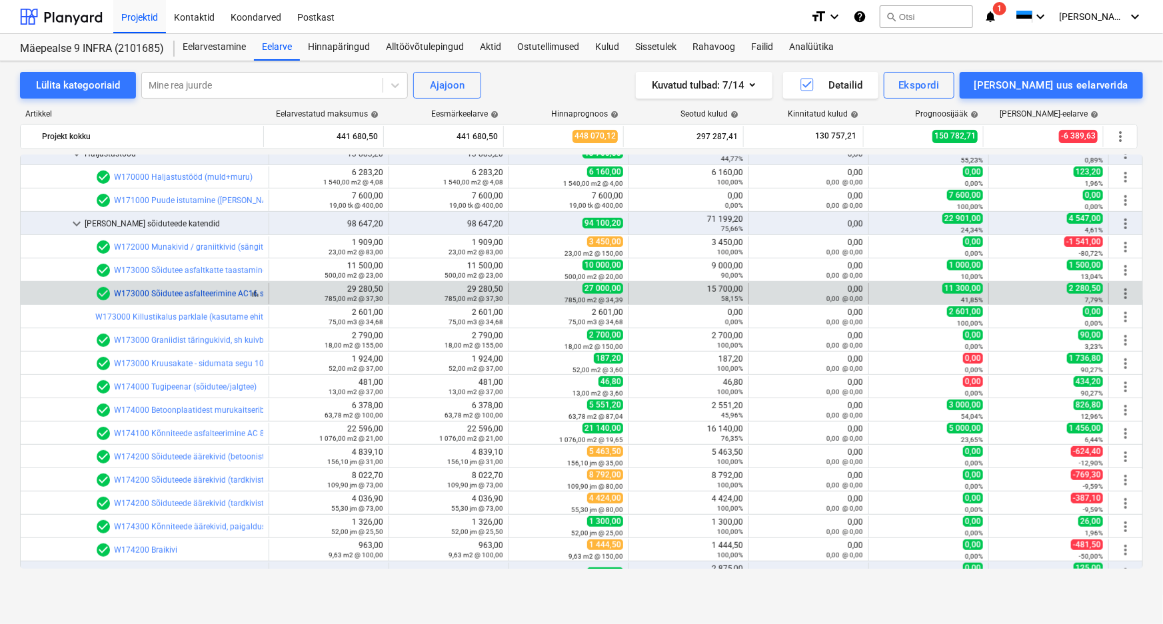
click at [207, 290] on link "W173000 Sõidutee asfalteerimine AC16 surf 6cm + AC 20 base 6cm" at bounding box center [237, 293] width 246 height 9
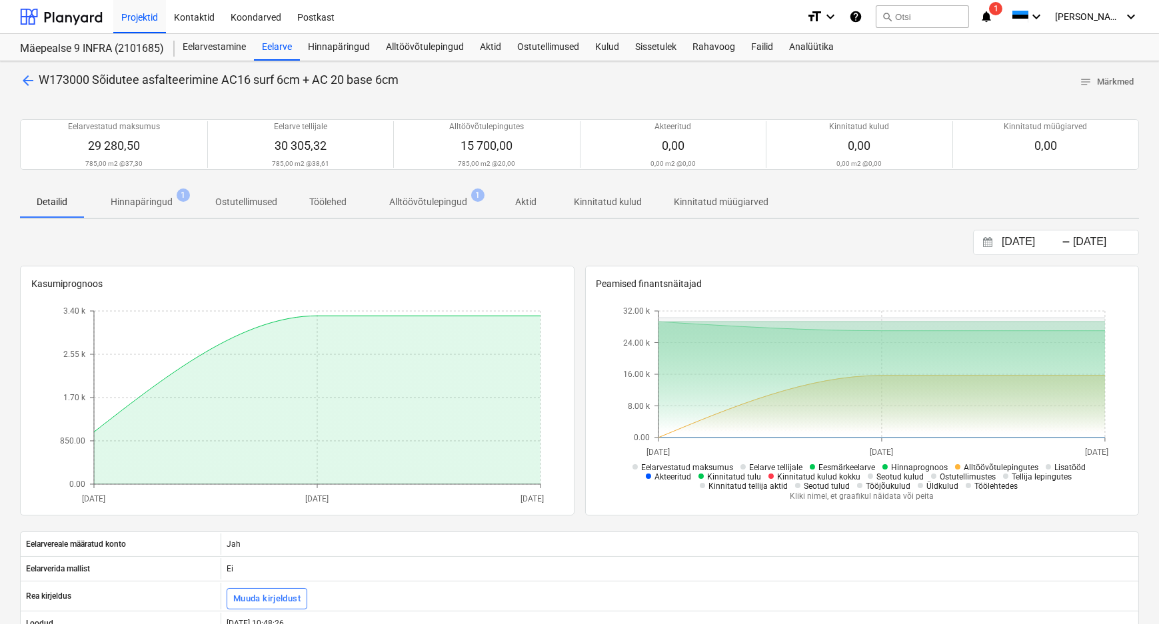
click at [27, 79] on span "arrow_back" at bounding box center [28, 81] width 16 height 16
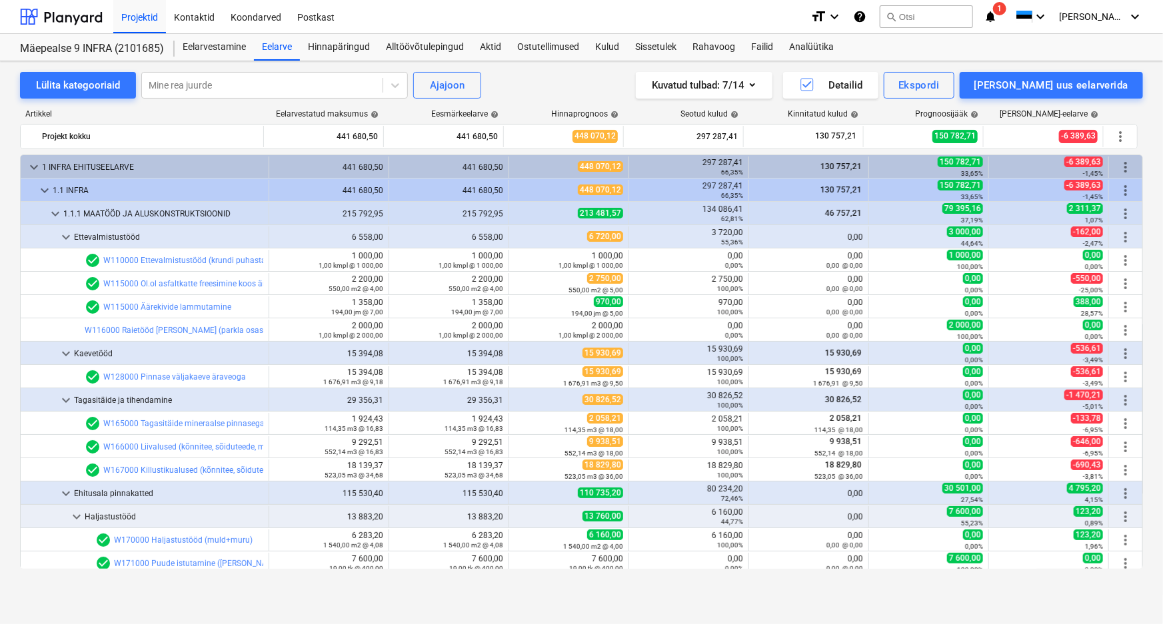
scroll to position [363, 0]
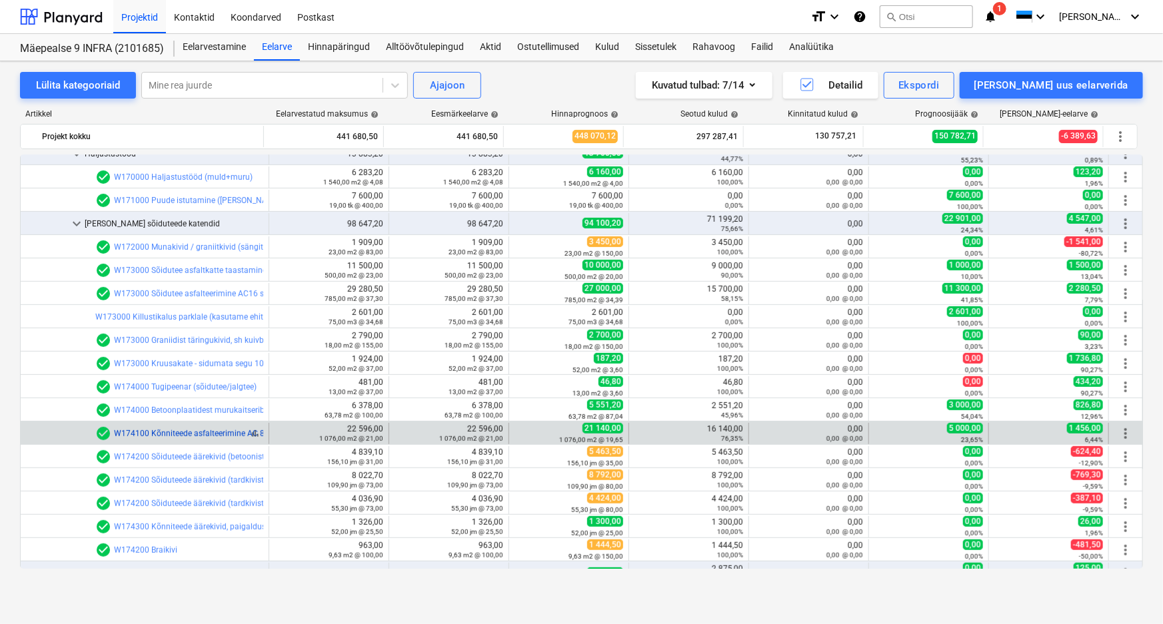
click at [209, 433] on link "W174100 Kõnniteede asfalteerimine AC 8 surf 5cm" at bounding box center [206, 433] width 185 height 9
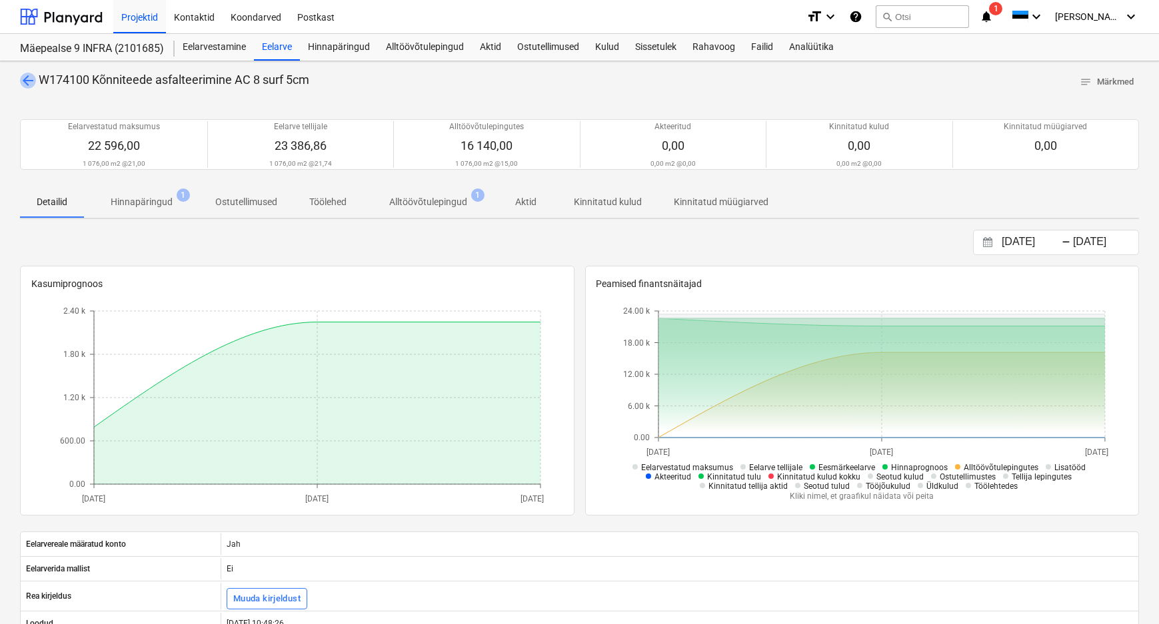
click at [23, 78] on span "arrow_back" at bounding box center [28, 81] width 16 height 16
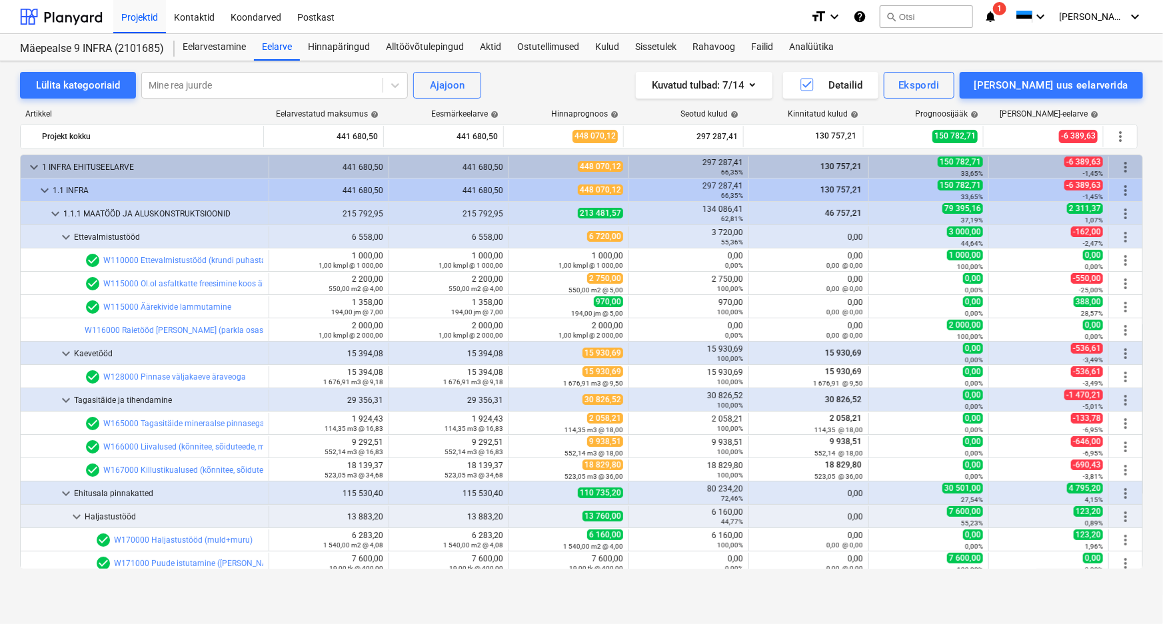
scroll to position [363, 0]
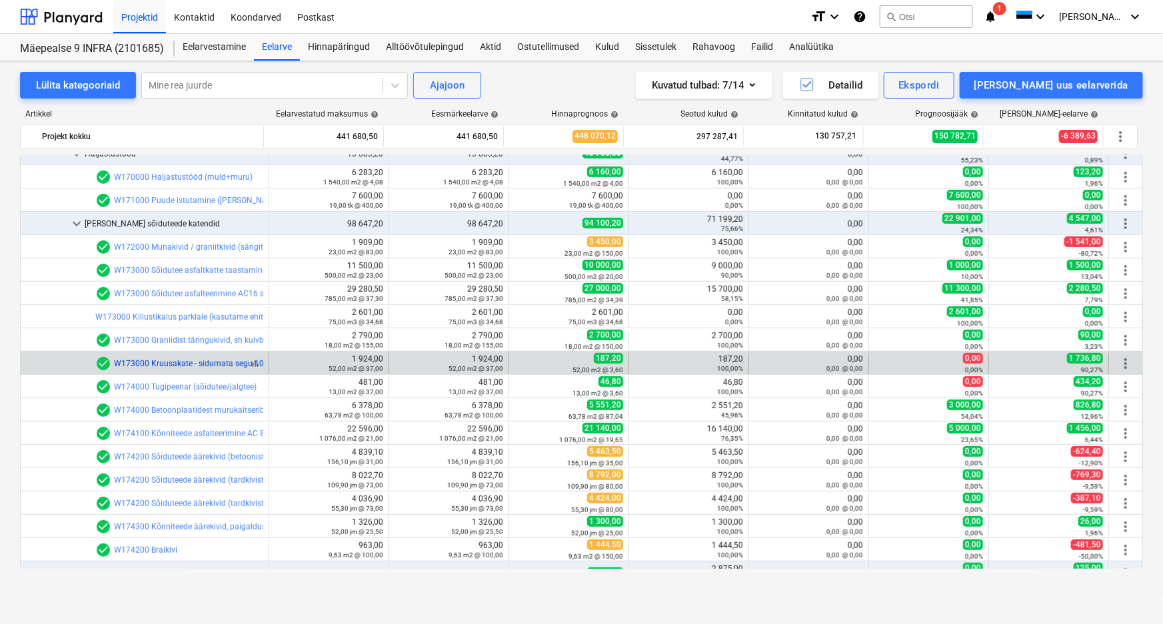
click at [225, 364] on link "W173000 Kruusakate - sidumata segu 10cm" at bounding box center [194, 363] width 161 height 9
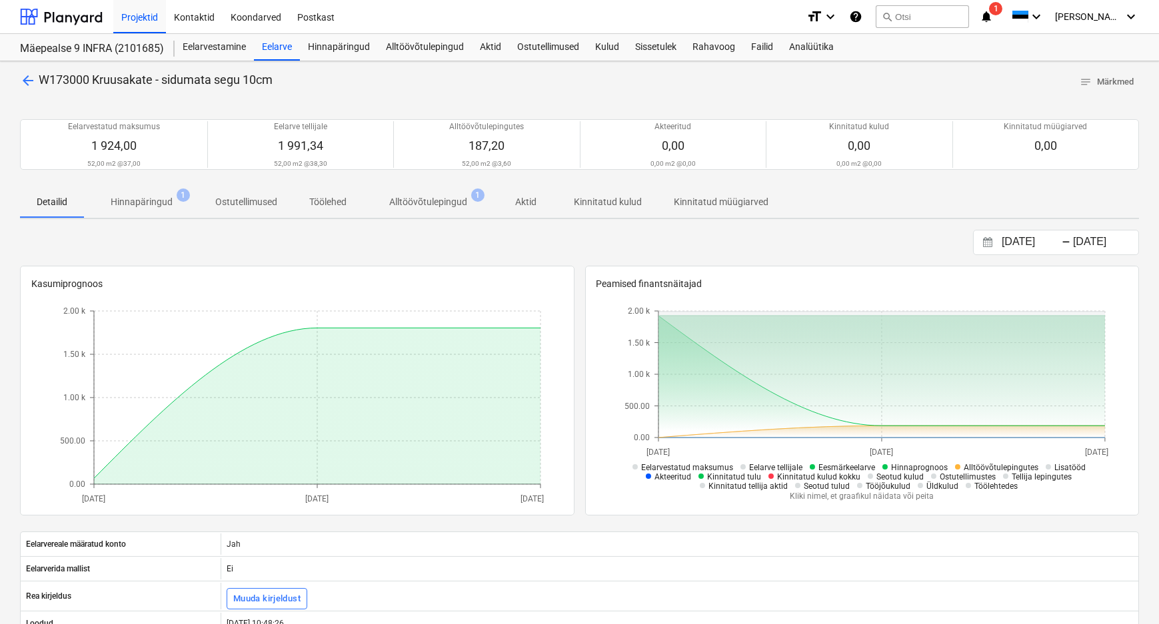
click at [29, 79] on span "arrow_back" at bounding box center [28, 81] width 16 height 16
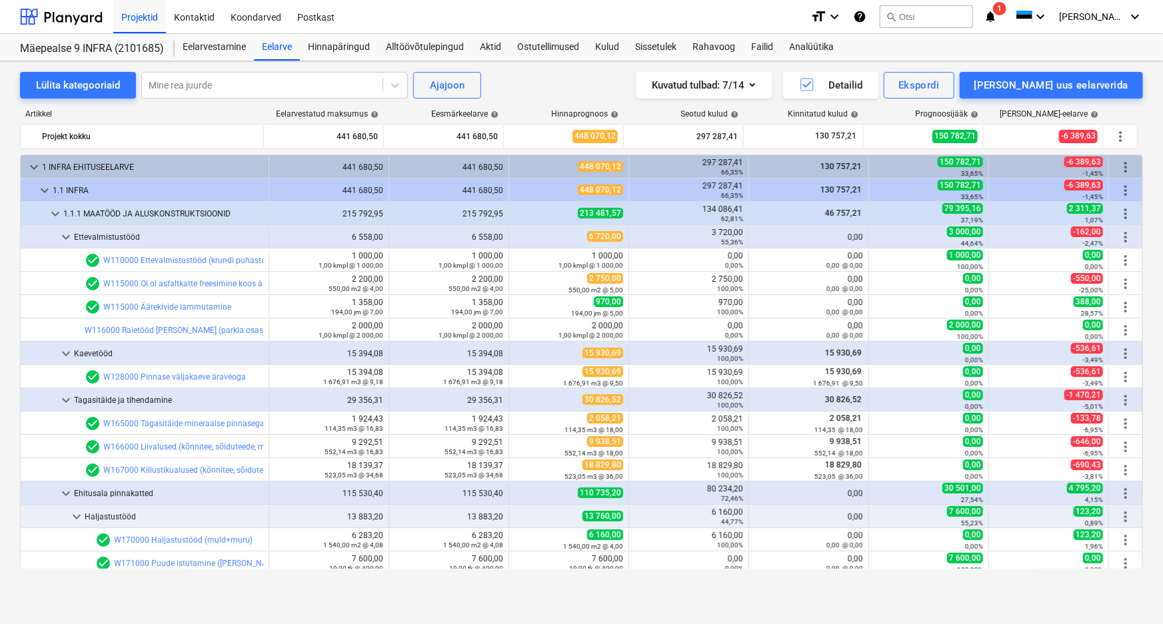
scroll to position [363, 0]
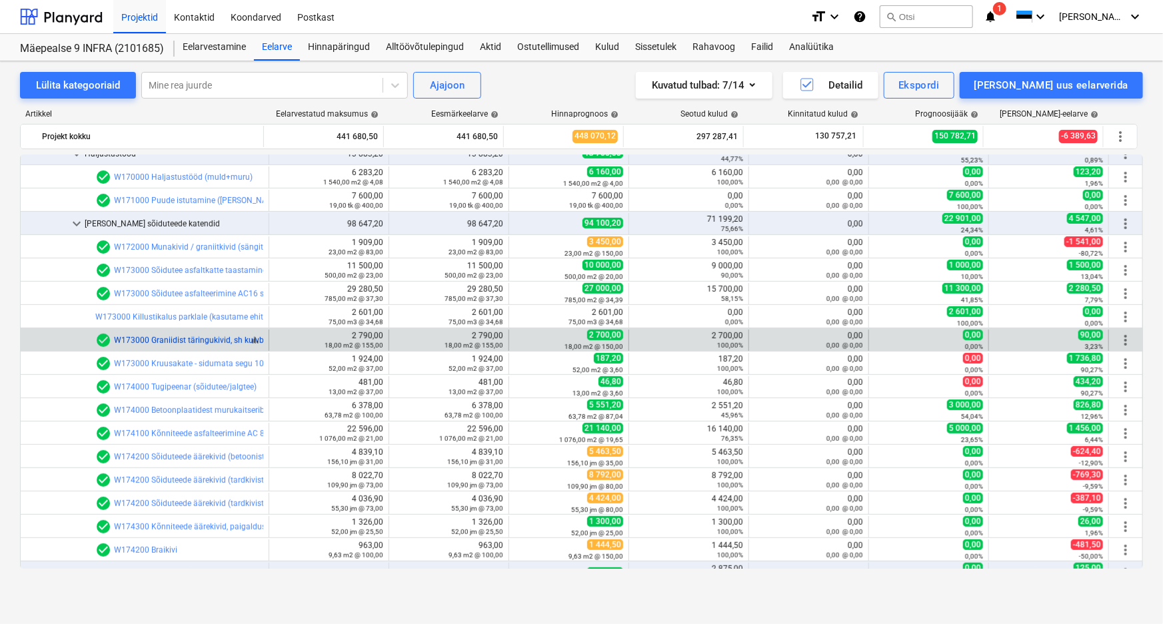
click at [195, 337] on link "W173000 Graniidist täringukivid, sh kuivbetoonalus" at bounding box center [207, 340] width 186 height 9
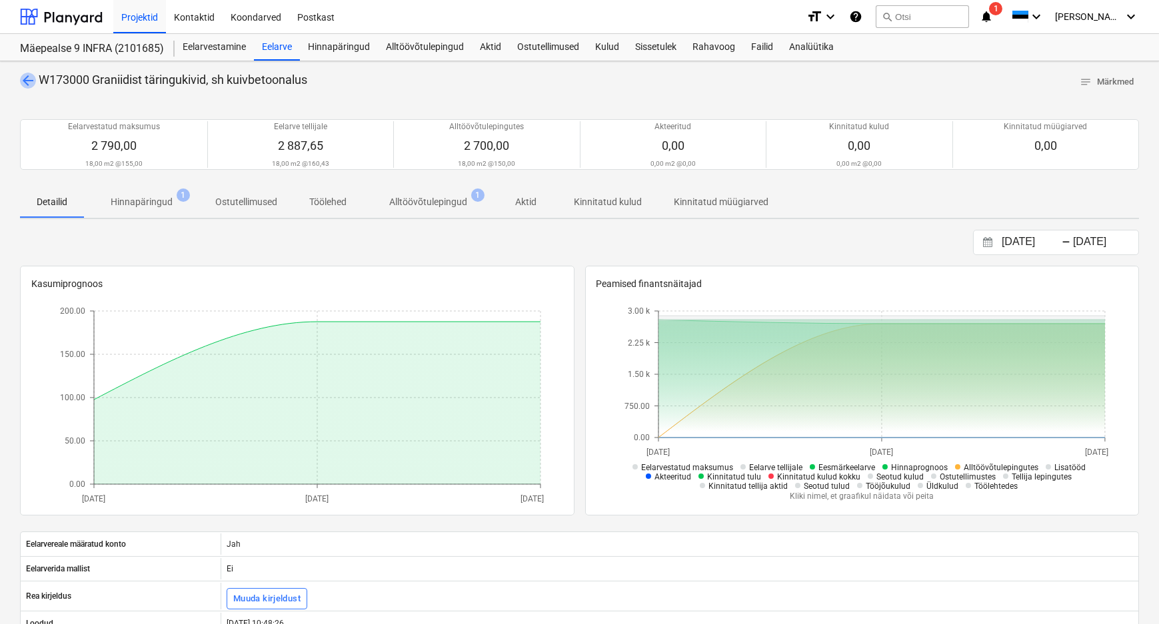
click at [30, 78] on span "arrow_back" at bounding box center [28, 81] width 16 height 16
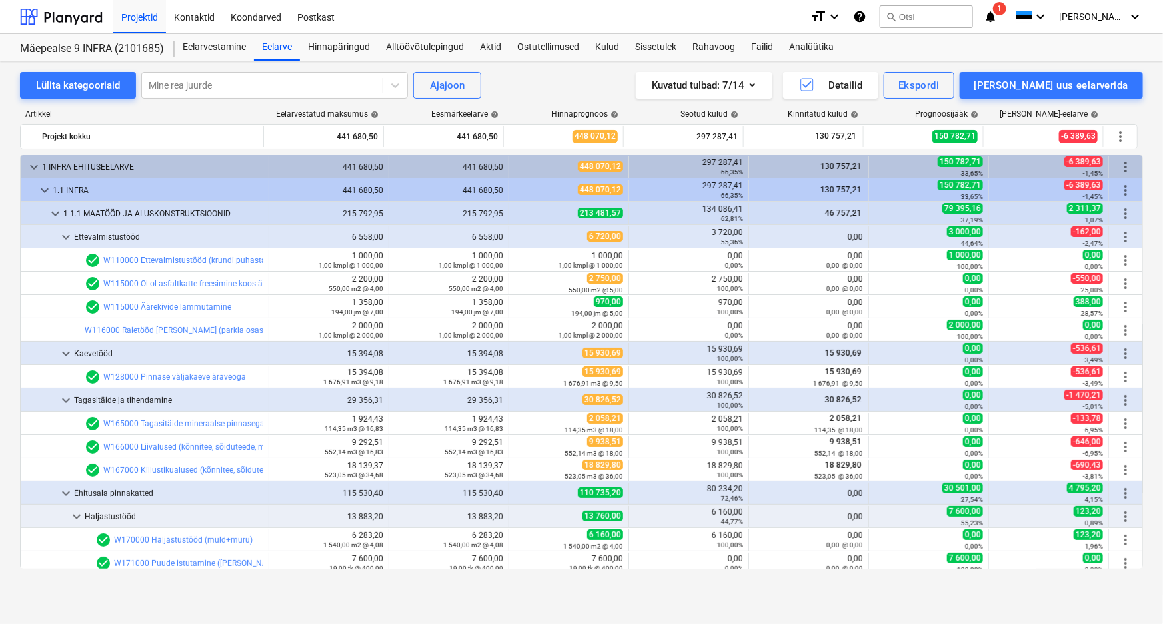
scroll to position [363, 0]
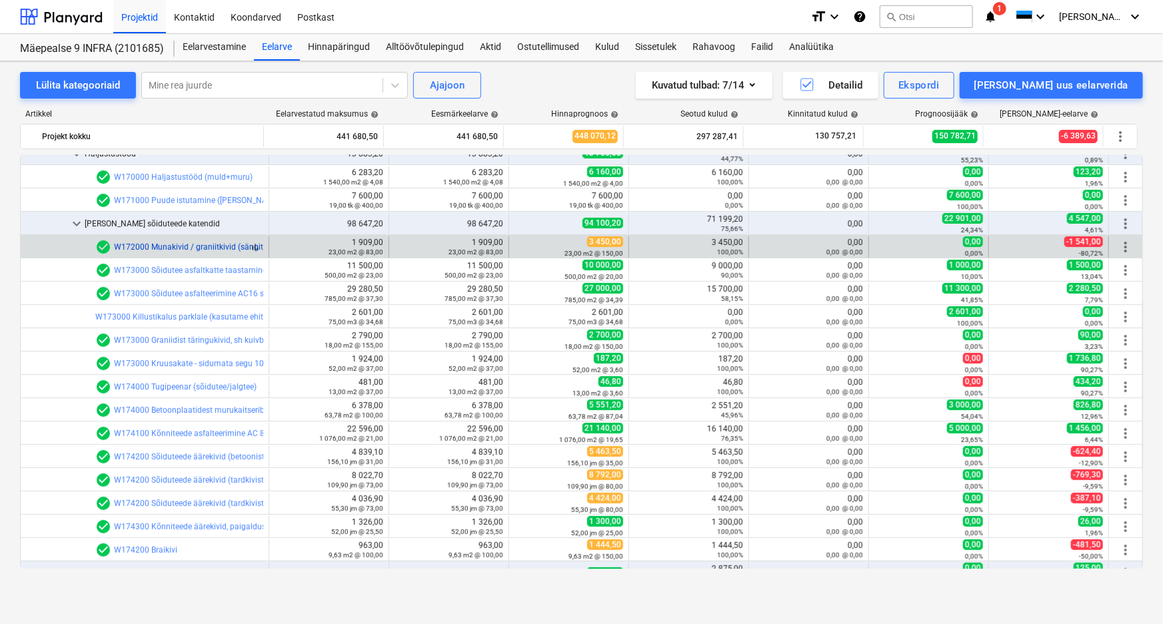
click at [195, 244] on link "W172000 Munakivid / graniitkivid (sängitusbetoon + kivid) 15cm" at bounding box center [231, 247] width 234 height 9
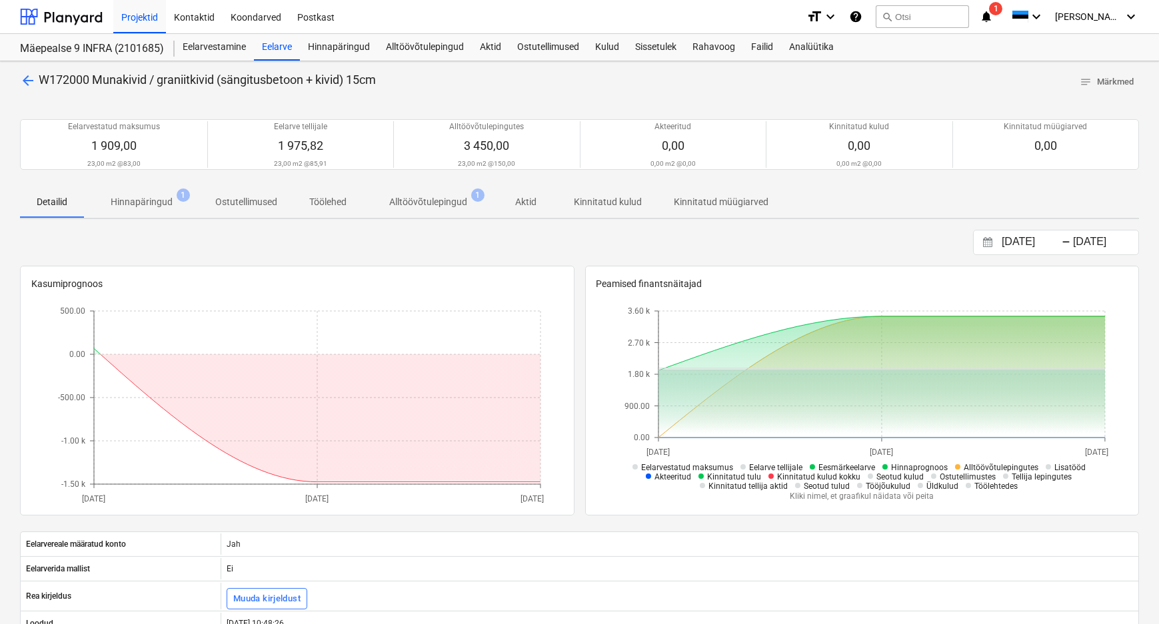
click at [28, 81] on span "arrow_back" at bounding box center [28, 81] width 16 height 16
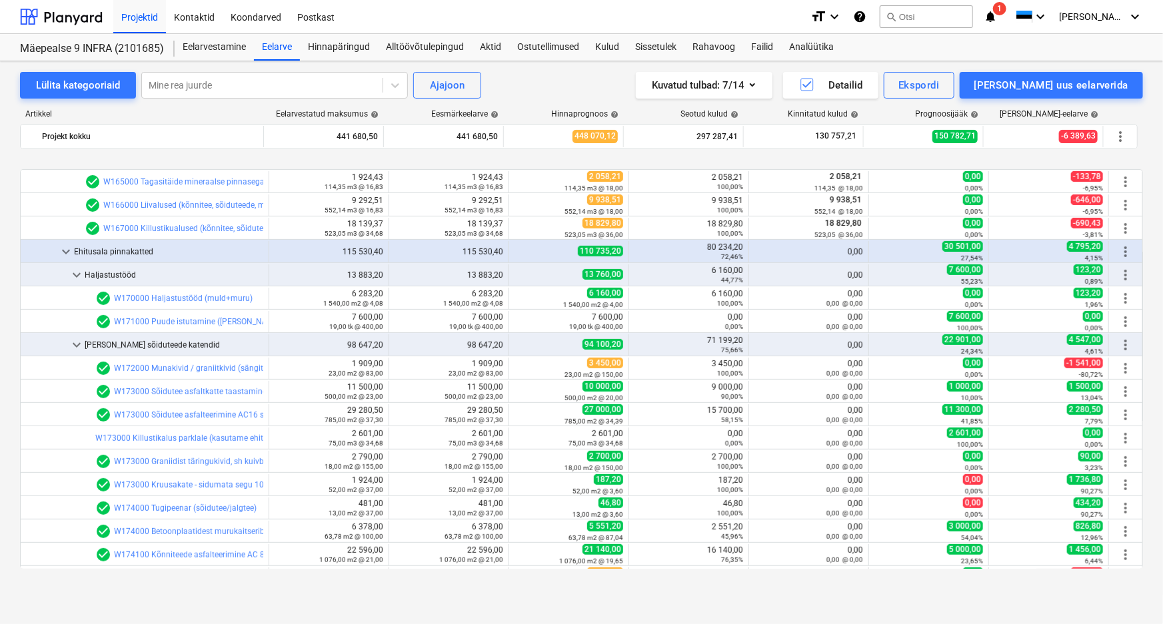
scroll to position [303, 0]
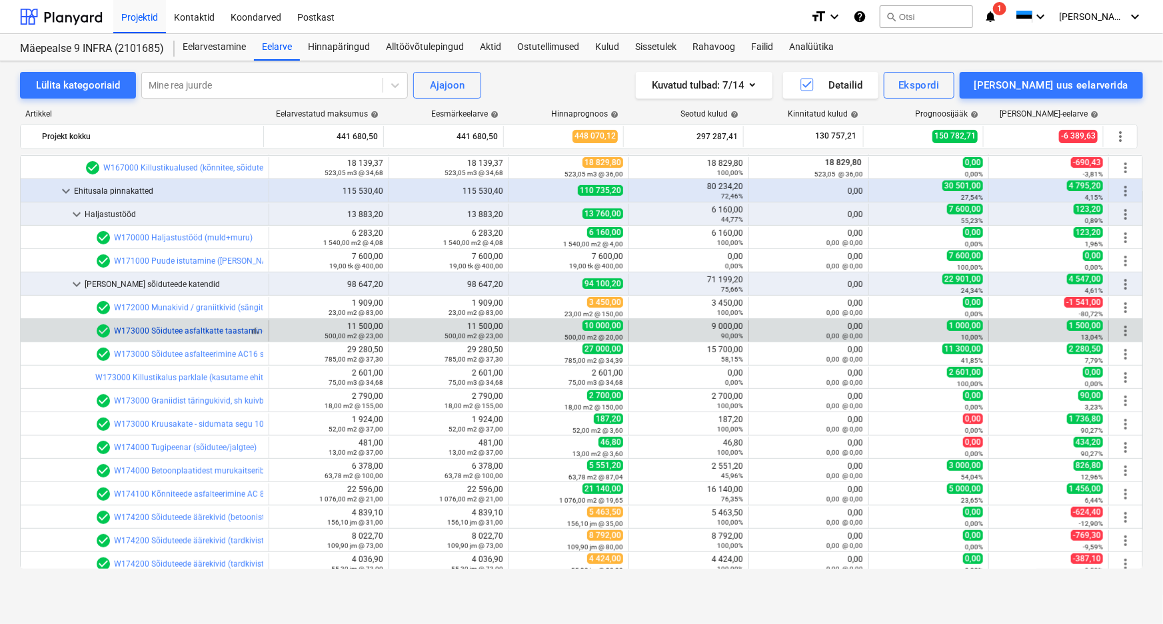
click at [228, 328] on link "W173000 Sõidutee asfaltkatte taastamine AC16 surf 5cm" at bounding box center [218, 331] width 209 height 9
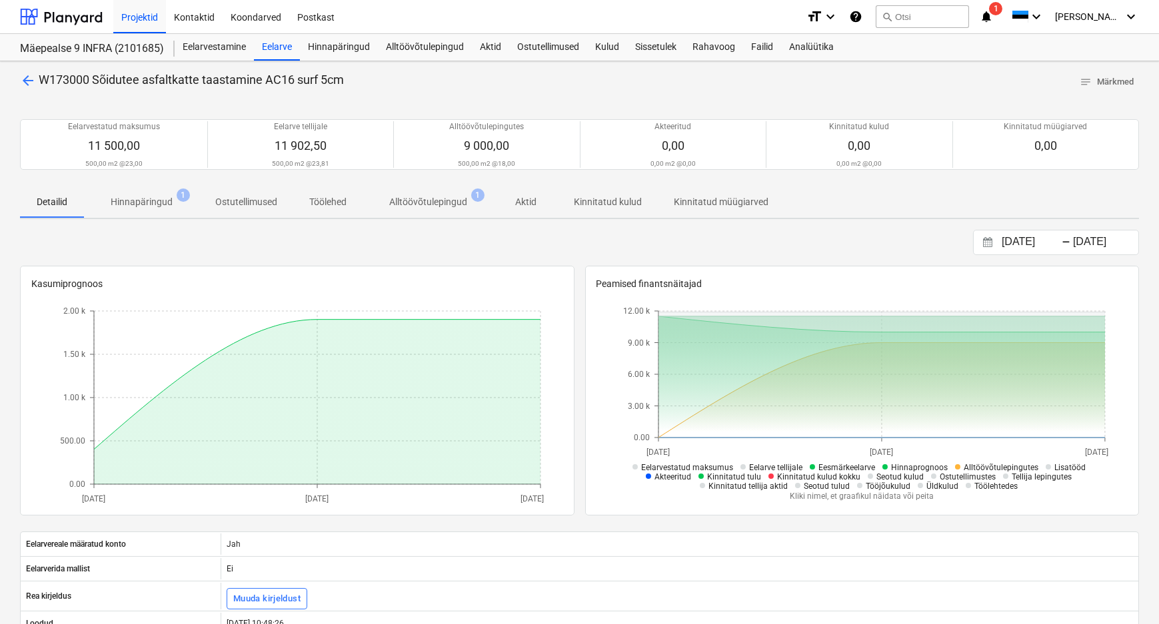
click at [25, 81] on span "arrow_back" at bounding box center [28, 81] width 16 height 16
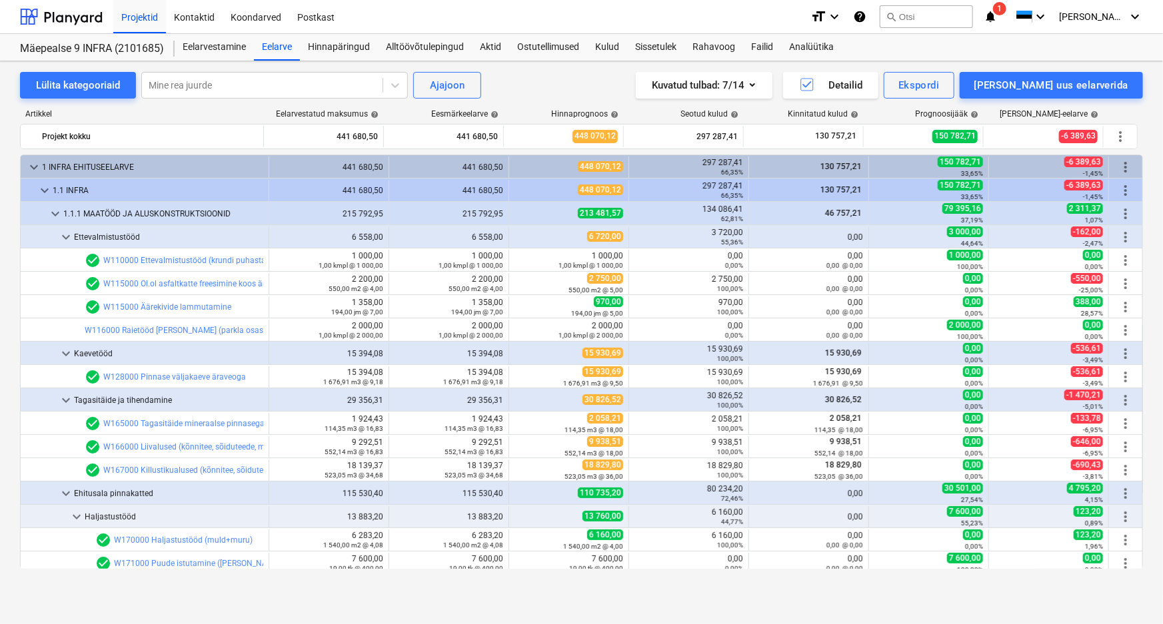
scroll to position [303, 0]
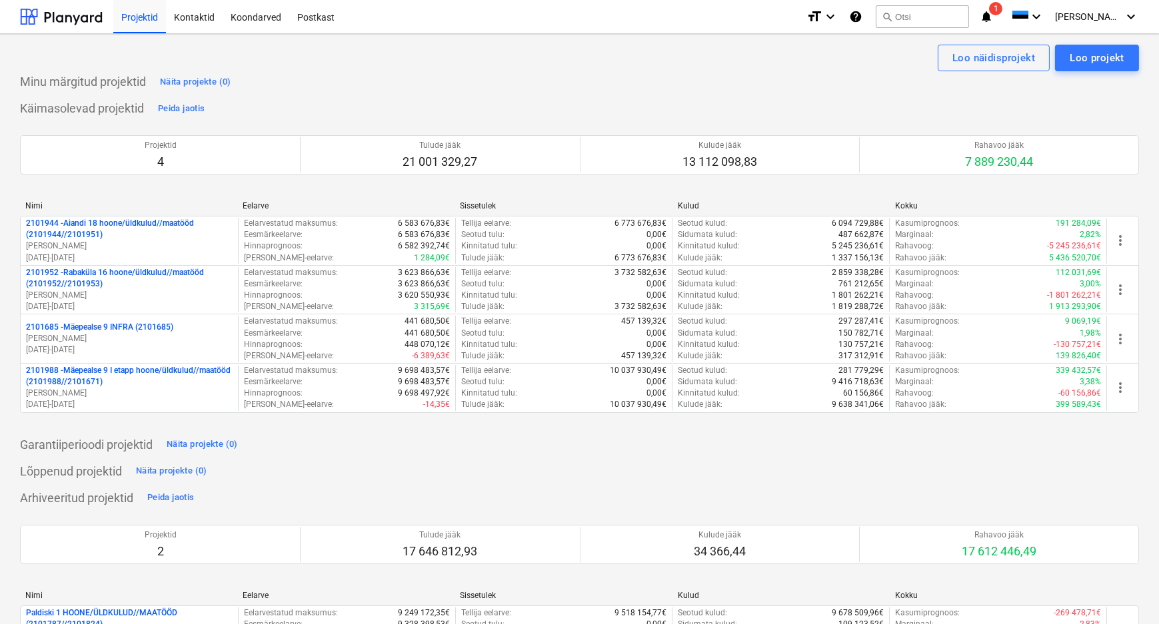
click at [99, 335] on p "[PERSON_NAME]" at bounding box center [129, 338] width 207 height 11
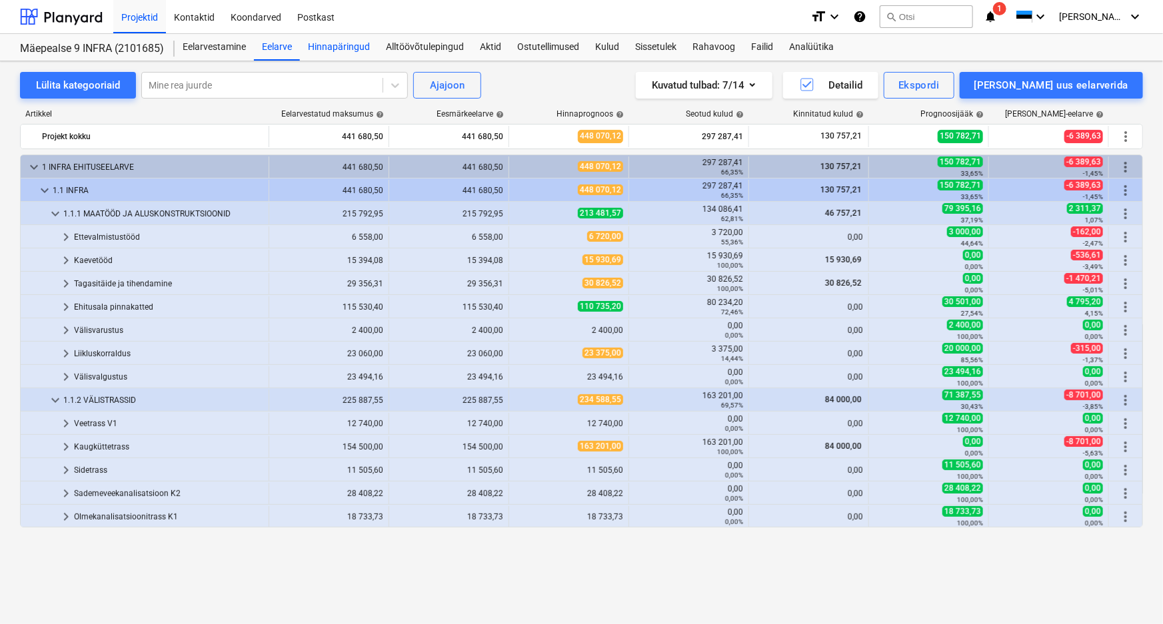
click at [344, 49] on div "Hinnapäringud" at bounding box center [339, 47] width 78 height 27
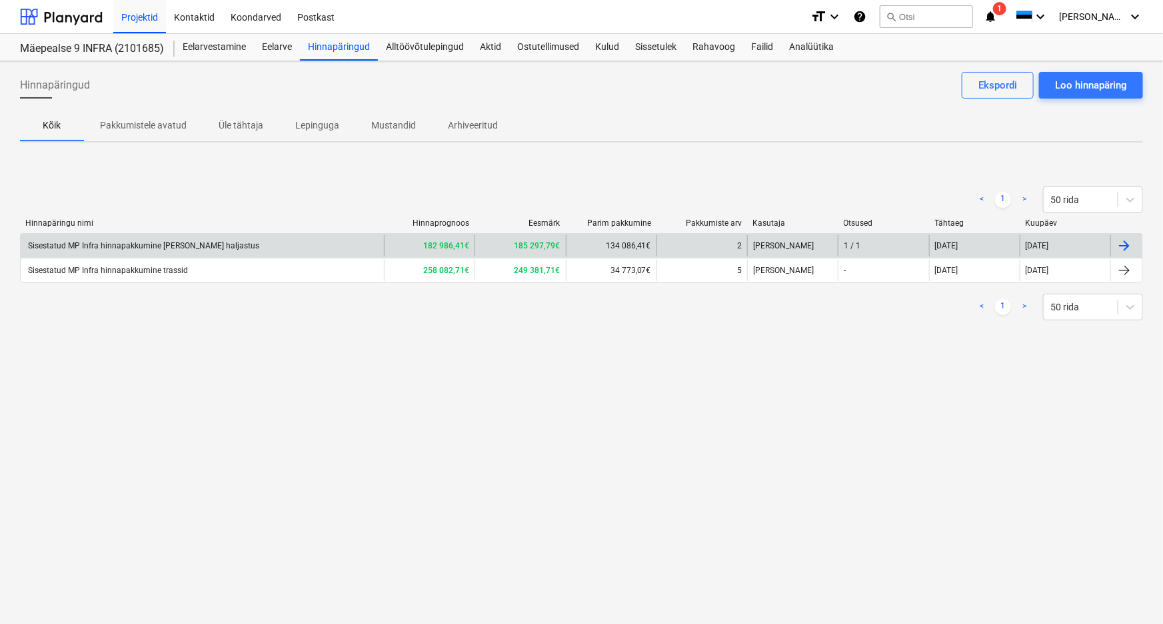
click at [159, 241] on div "Sisestatud MP Infra hinnapakkumine teed ja haljastus" at bounding box center [142, 245] width 233 height 9
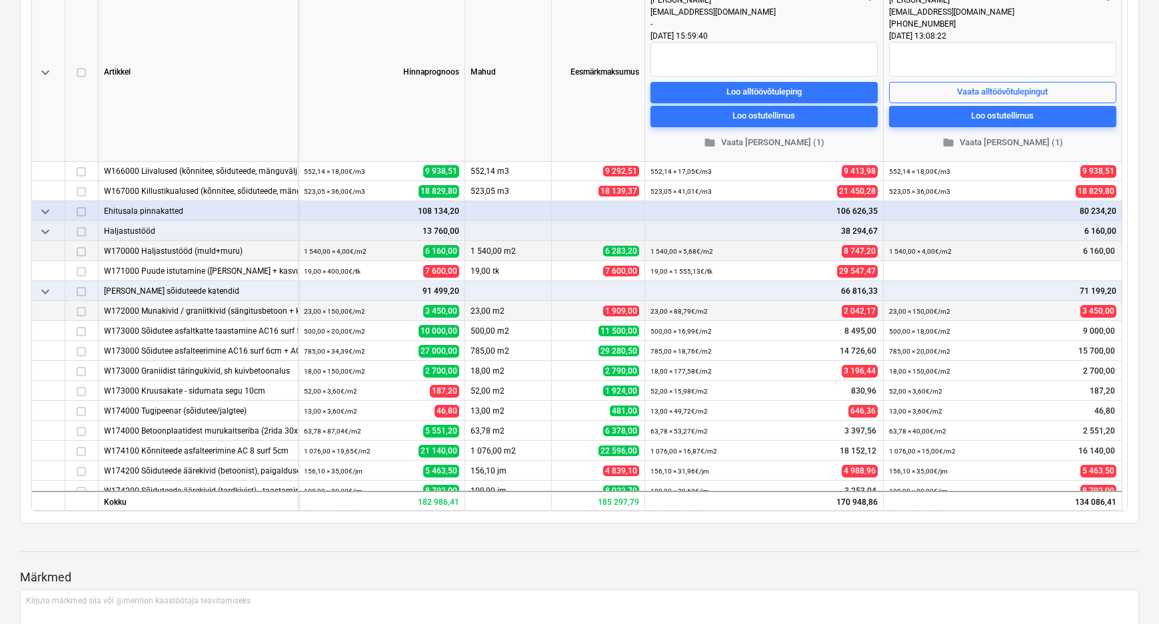
scroll to position [242, 0]
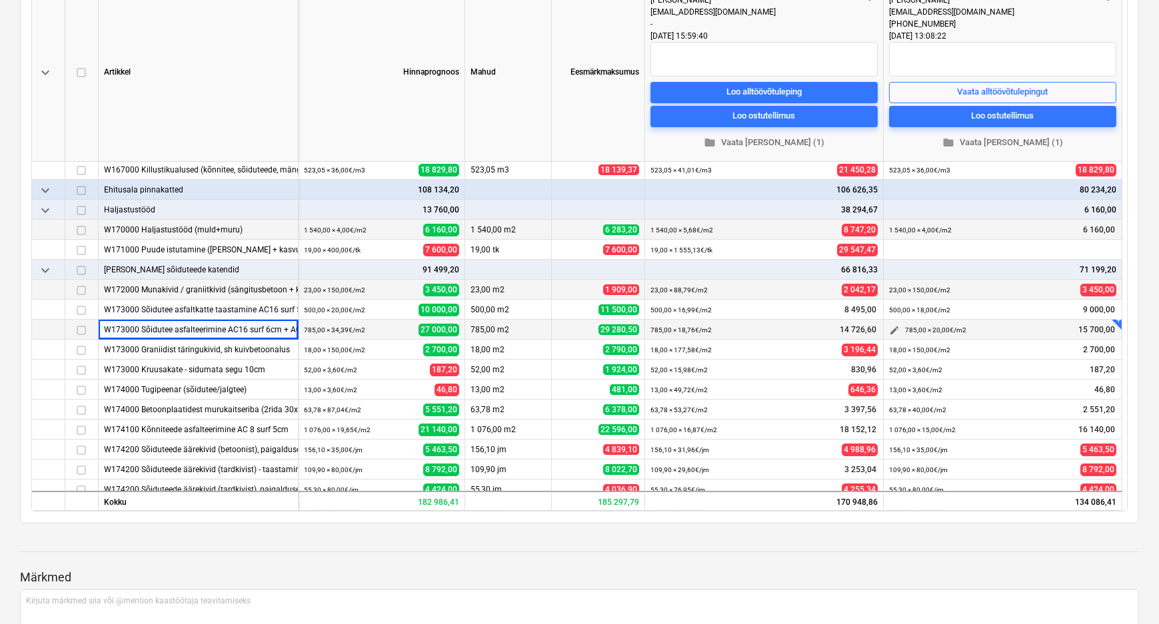
click at [893, 326] on span "edit" at bounding box center [894, 331] width 11 height 11
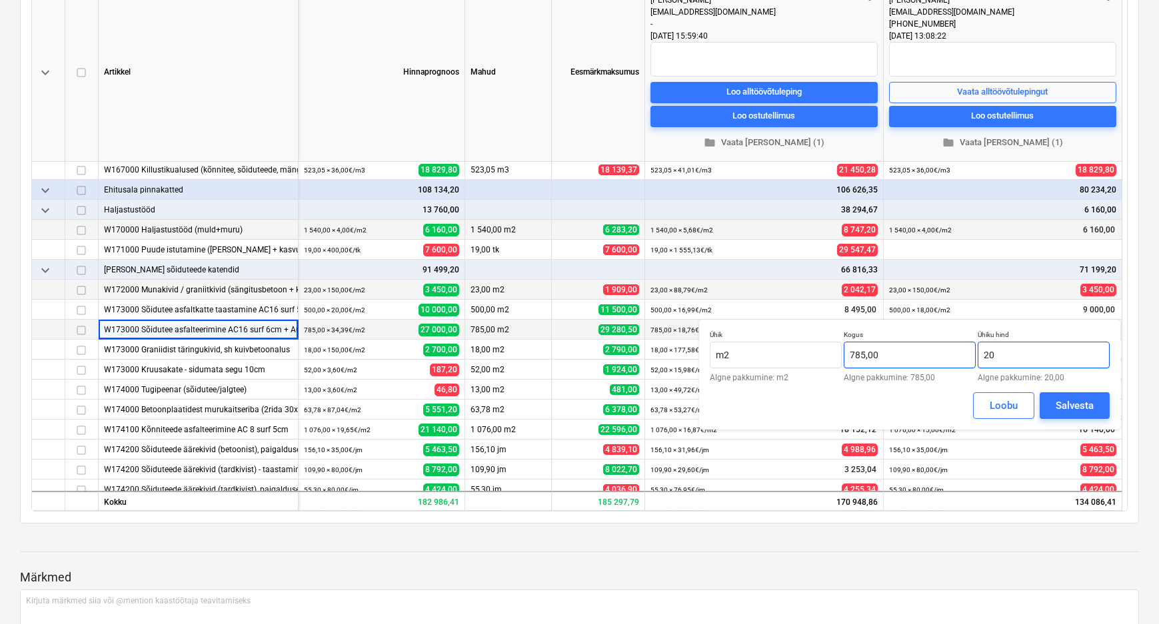
drag, startPoint x: 1026, startPoint y: 353, endPoint x: 974, endPoint y: 355, distance: 52.0
click at [974, 355] on div "Ühik m2 Algne pakkumine: m2 Kogus 785,00 Algne pakkumine: 785,00 Ühiku hind 20 …" at bounding box center [910, 356] width 400 height 51
type input "38,00"
click at [1077, 403] on div "Salvesta" at bounding box center [1075, 405] width 38 height 17
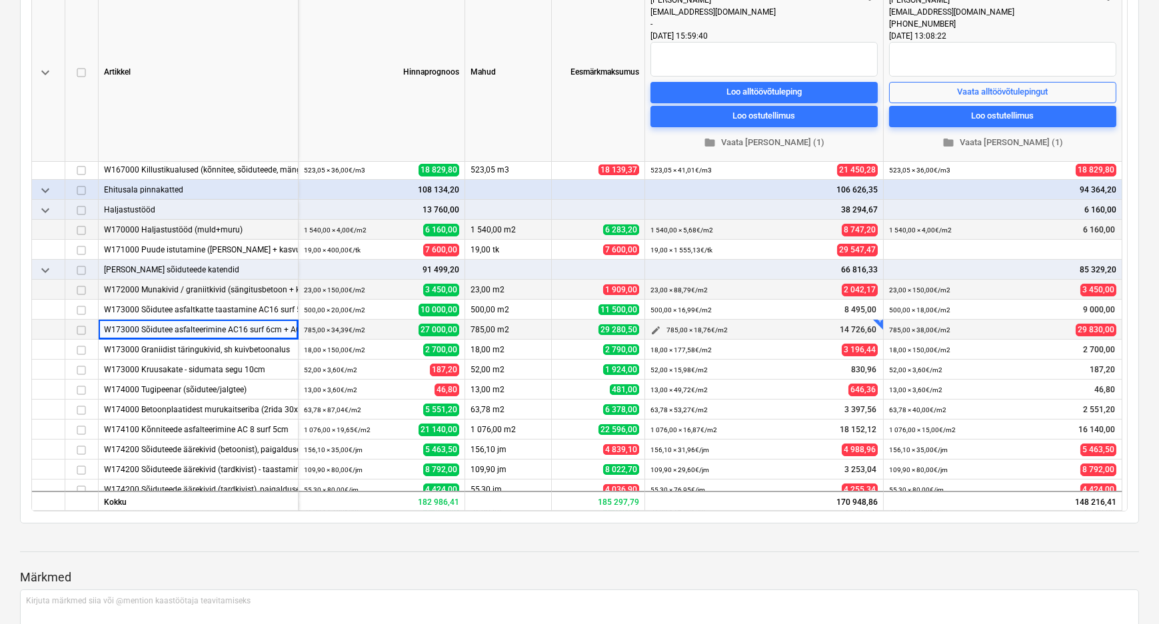
click at [652, 326] on span "edit" at bounding box center [655, 331] width 11 height 11
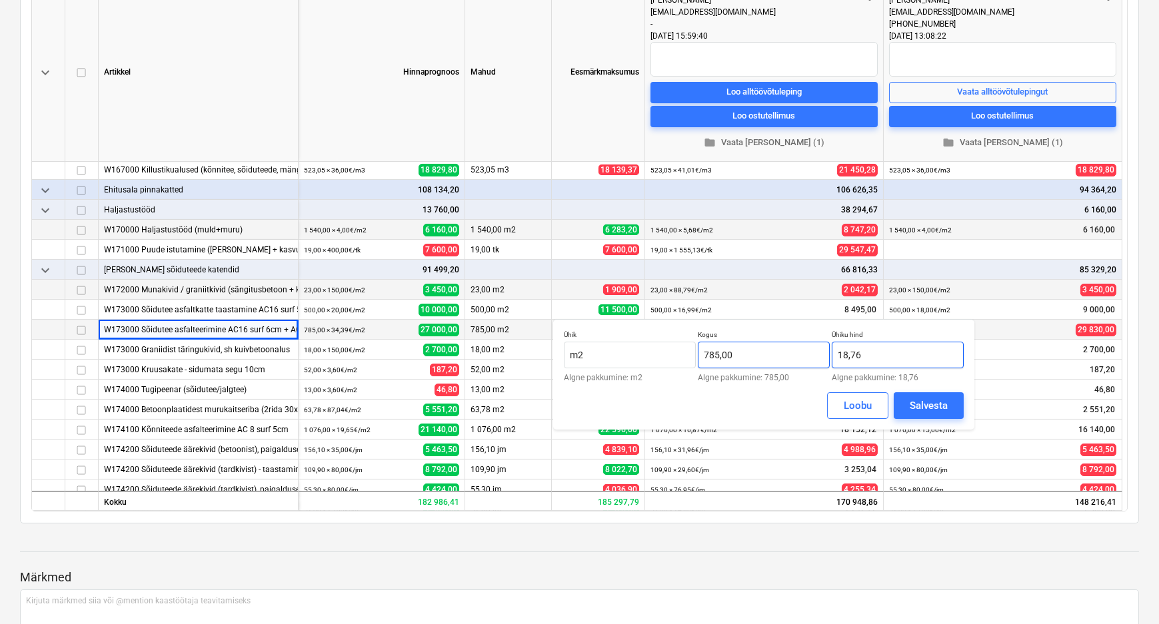
drag, startPoint x: 820, startPoint y: 359, endPoint x: 813, endPoint y: 359, distance: 6.7
click at [813, 359] on div "Ühik m2 Algne pakkumine: m2 Kogus 785,00 Algne pakkumine: 785,00 Ühiku hind 18,…" at bounding box center [764, 356] width 400 height 51
type input "35,00"
click at [944, 406] on div "Salvesta" at bounding box center [929, 405] width 38 height 17
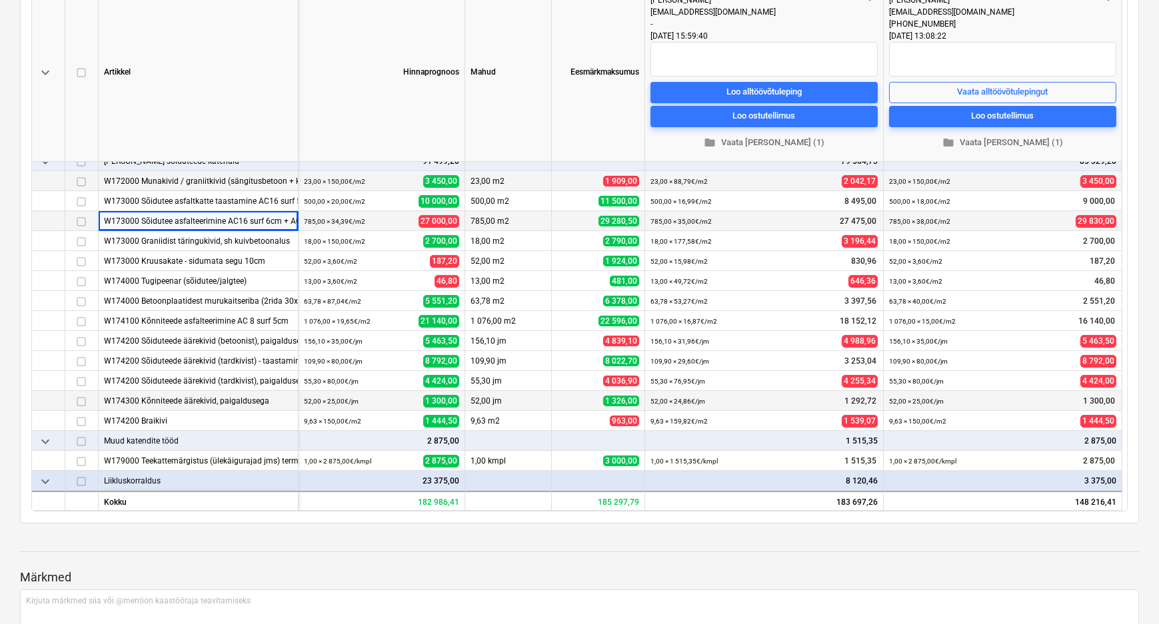
scroll to position [329, 0]
